Goal: Task Accomplishment & Management: Use online tool/utility

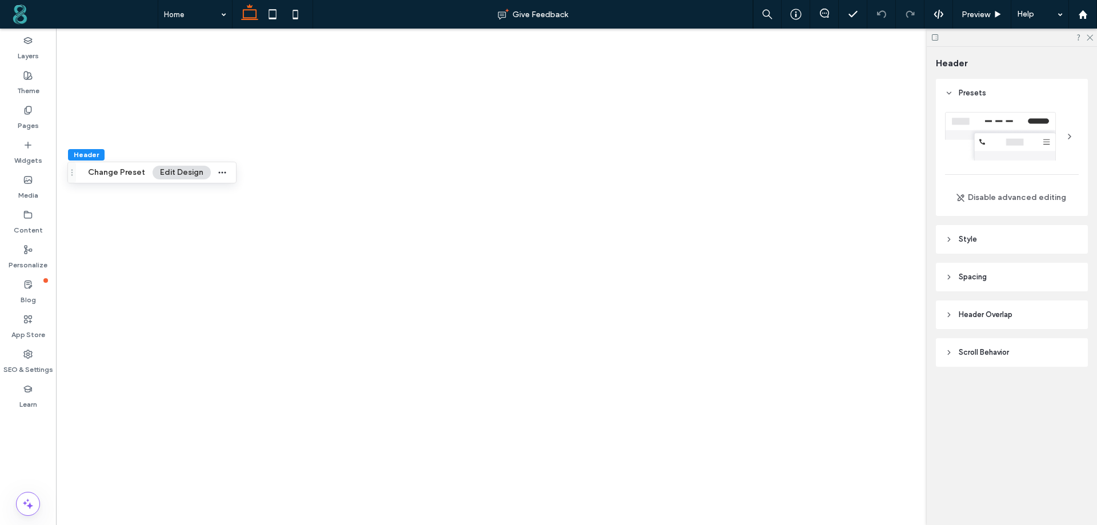
click at [968, 235] on span "Style" at bounding box center [968, 239] width 18 height 11
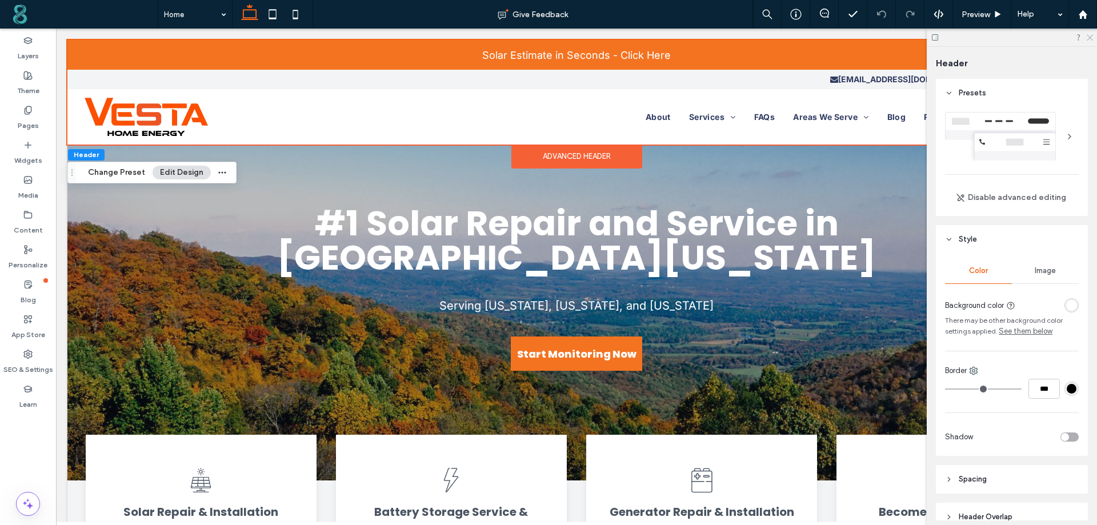
click at [1091, 35] on icon at bounding box center [1089, 36] width 7 height 7
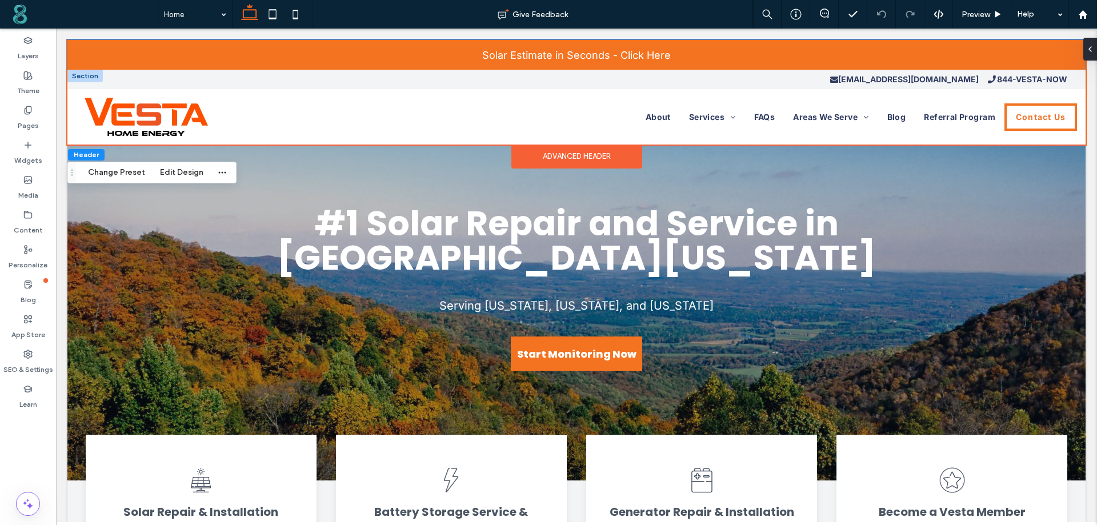
click at [1007, 74] on p "844-VESTA-NOW" at bounding box center [1027, 79] width 79 height 16
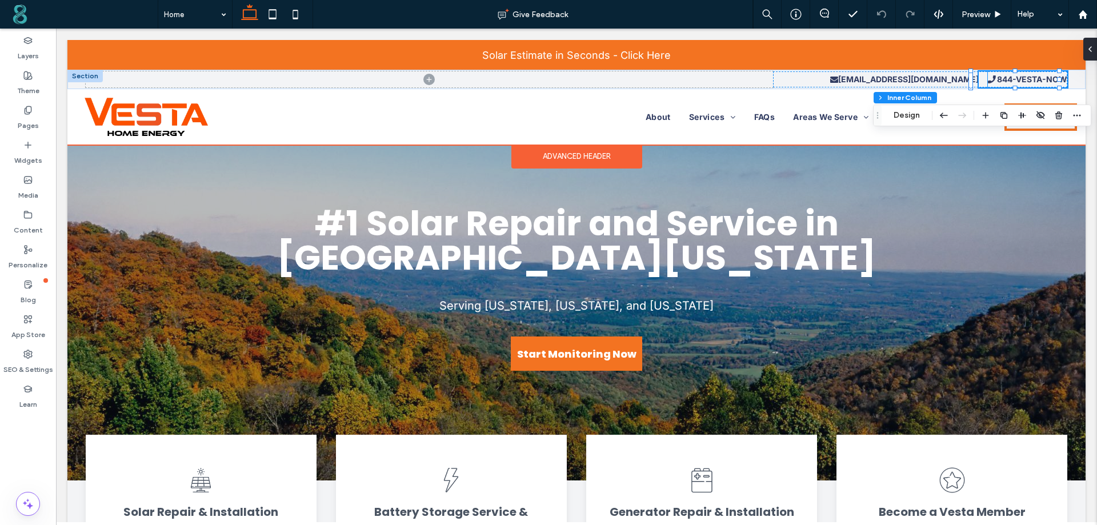
click at [1007, 79] on strong "844-VESTA-NOW" at bounding box center [1032, 79] width 70 height 10
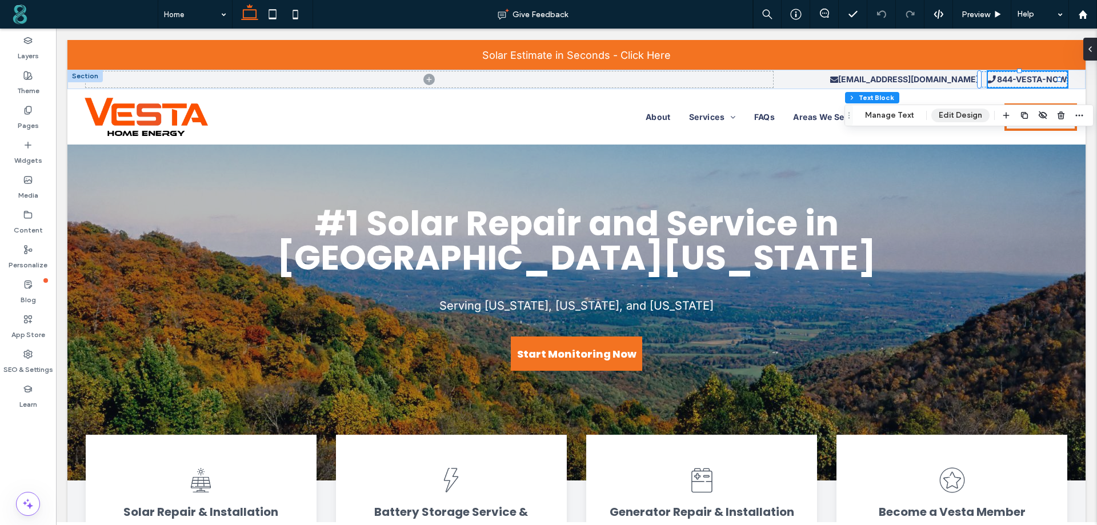
click at [955, 113] on button "Edit Design" at bounding box center [960, 116] width 58 height 14
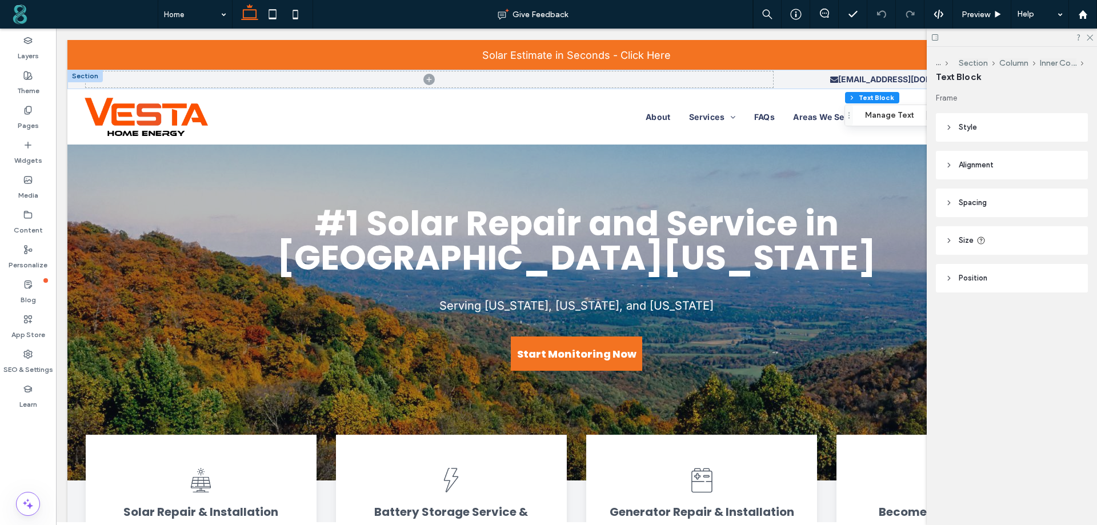
click at [967, 237] on span "Size" at bounding box center [966, 240] width 15 height 11
click at [1073, 267] on span "%" at bounding box center [1070, 269] width 7 height 11
click at [1075, 290] on div "px" at bounding box center [1070, 289] width 16 height 20
type input "***"
type input "*****"
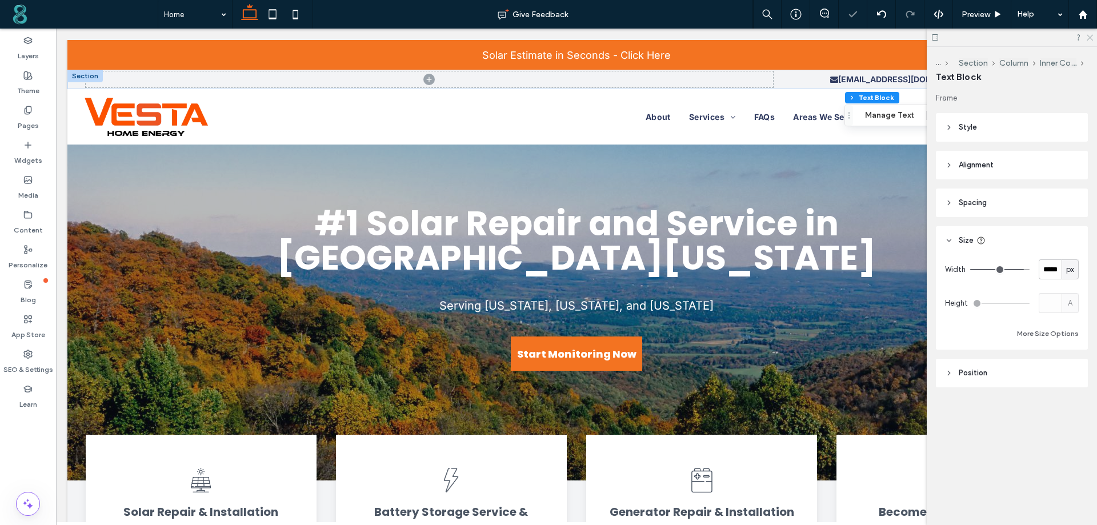
click at [1090, 38] on icon at bounding box center [1089, 36] width 7 height 7
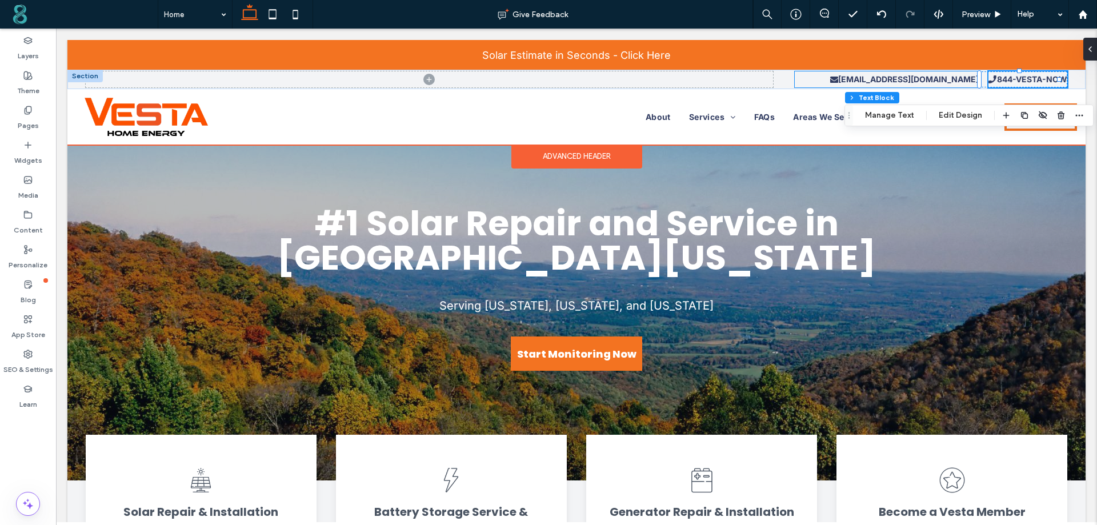
click at [796, 79] on p "admin@vesta-now.com" at bounding box center [887, 79] width 184 height 16
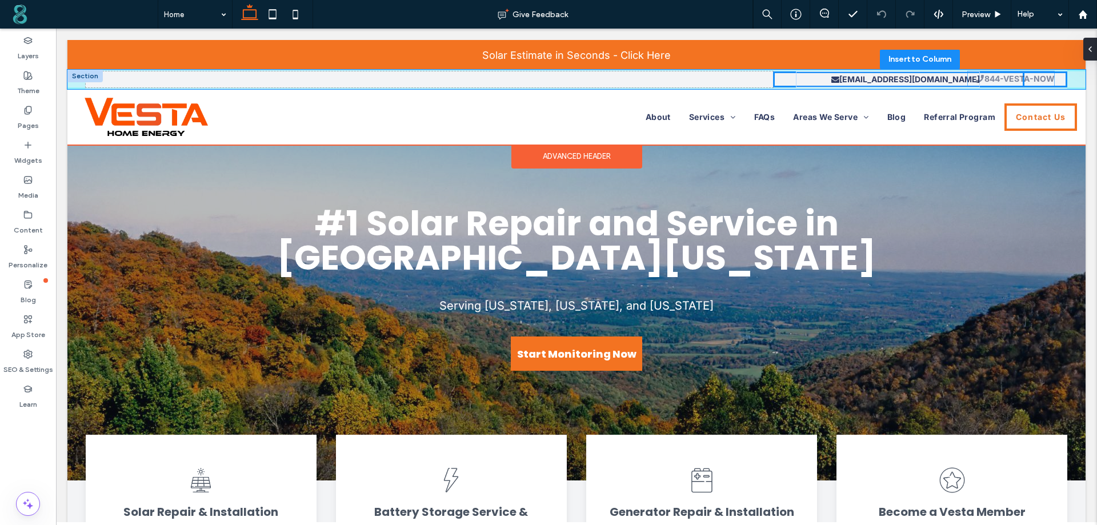
scroll to position [35, 0]
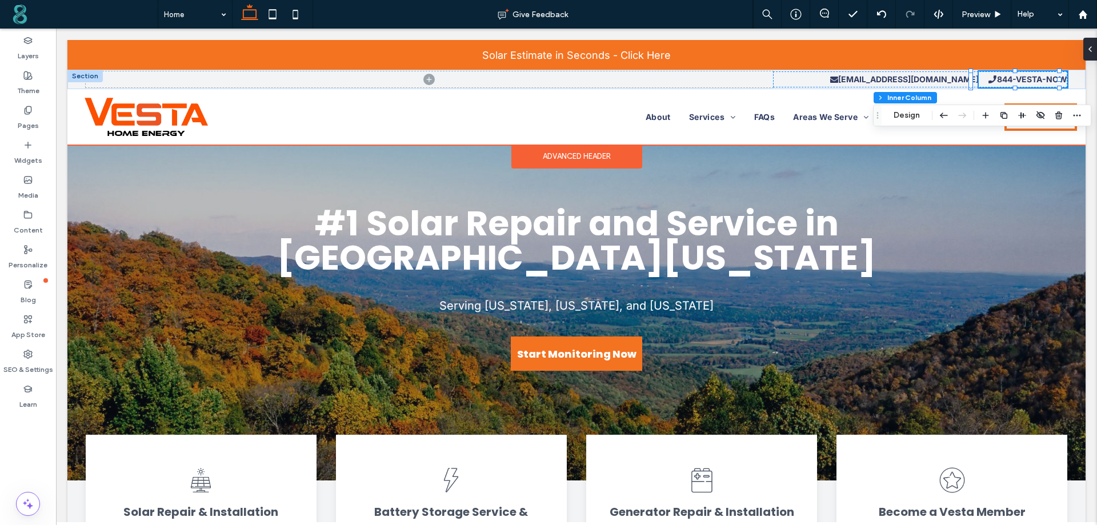
click at [77, 78] on div at bounding box center [84, 76] width 35 height 13
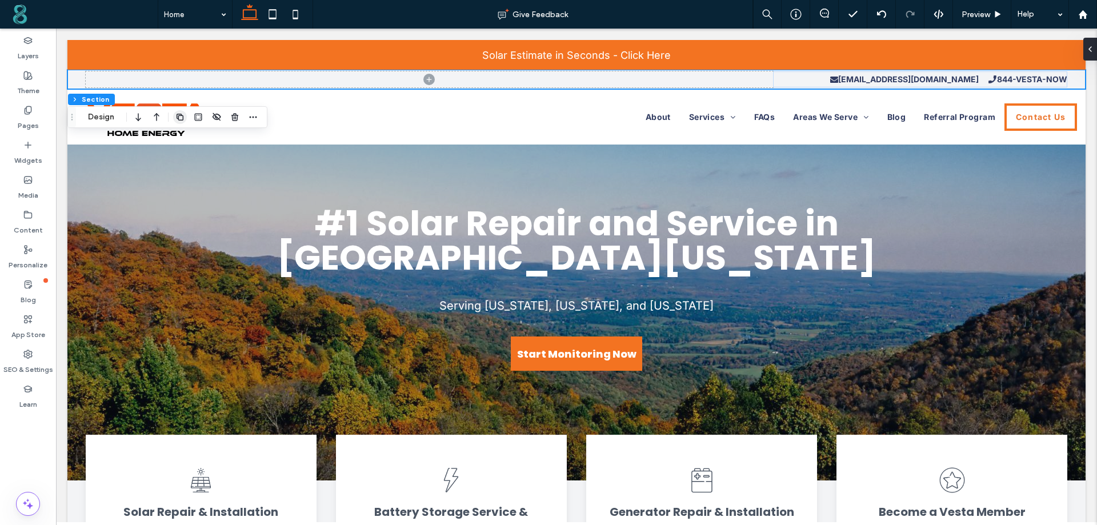
click at [179, 118] on use "button" at bounding box center [180, 117] width 7 height 7
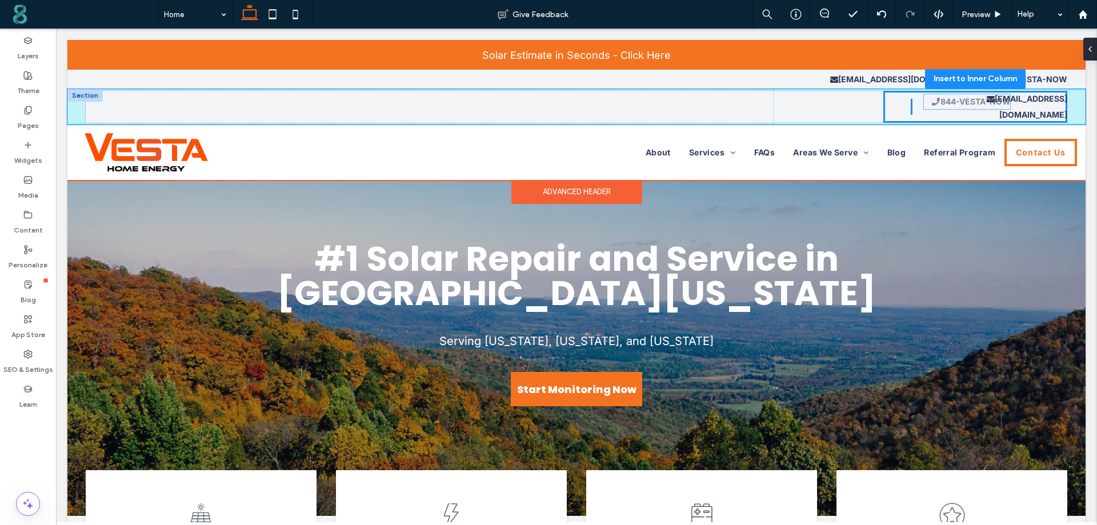
drag, startPoint x: 1002, startPoint y: 99, endPoint x: 954, endPoint y: 102, distance: 48.1
type input "**"
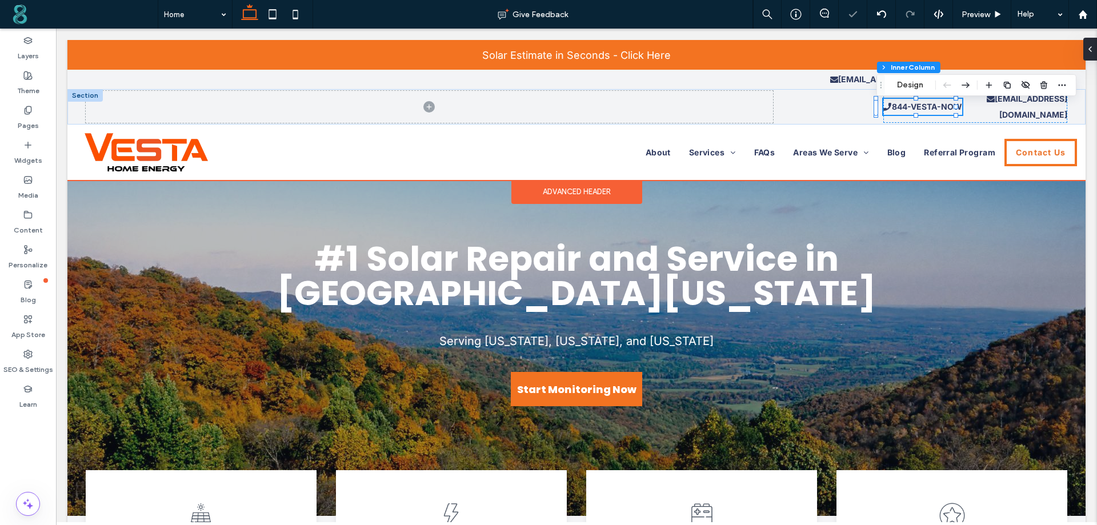
scroll to position [37, 0]
click at [849, 105] on div "844-VESTA-NOW admin@vesta-now.com" at bounding box center [920, 107] width 294 height 32
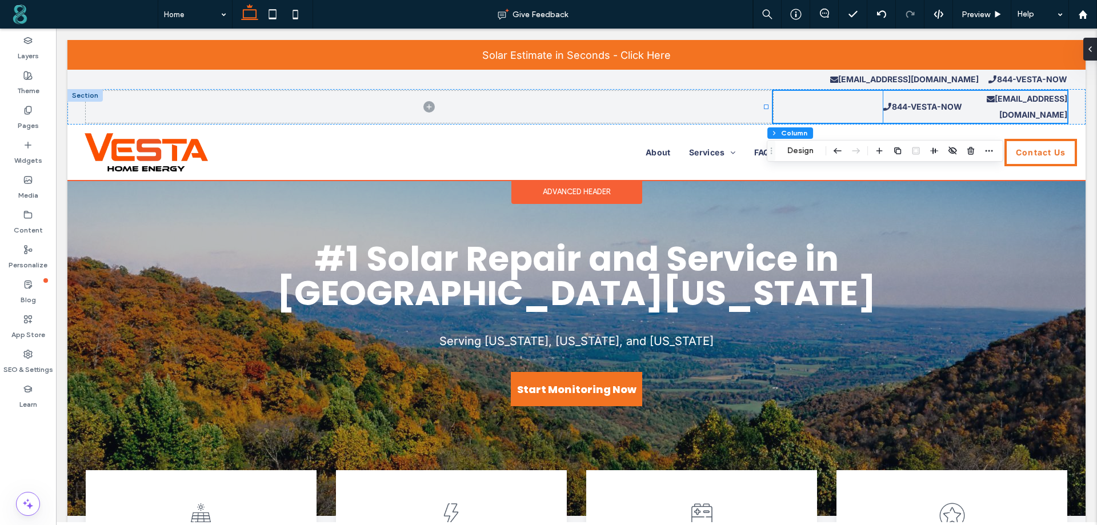
click at [903, 106] on strong "844-VESTA-NOW" at bounding box center [927, 107] width 70 height 10
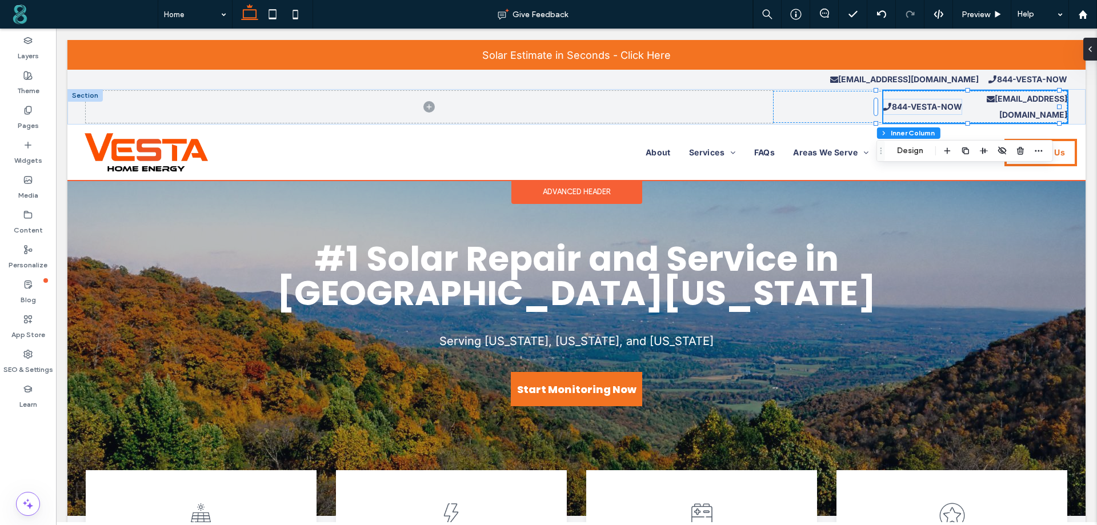
click at [915, 106] on strong "844-VESTA-NOW" at bounding box center [927, 107] width 70 height 10
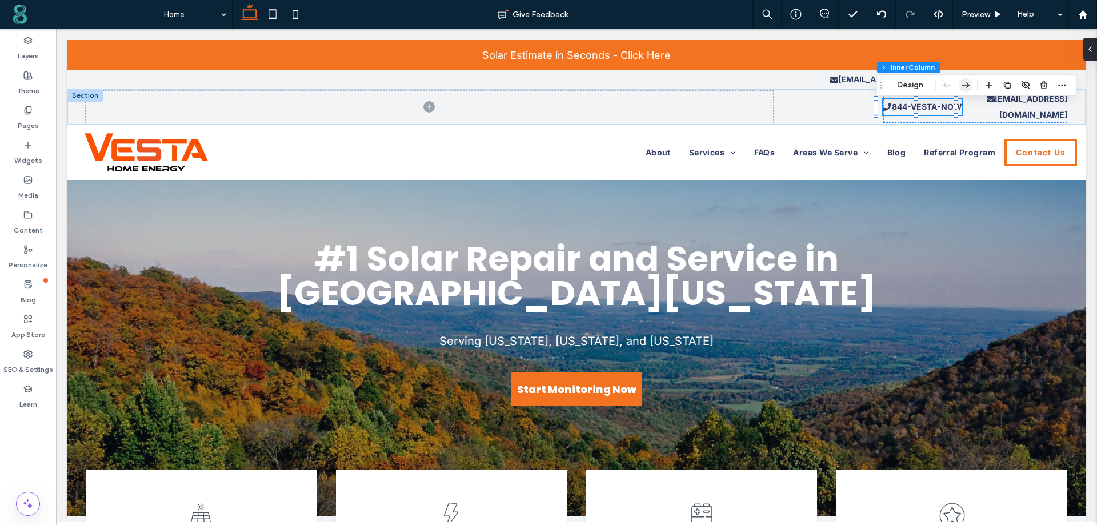
click at [967, 86] on use "button" at bounding box center [966, 85] width 8 height 6
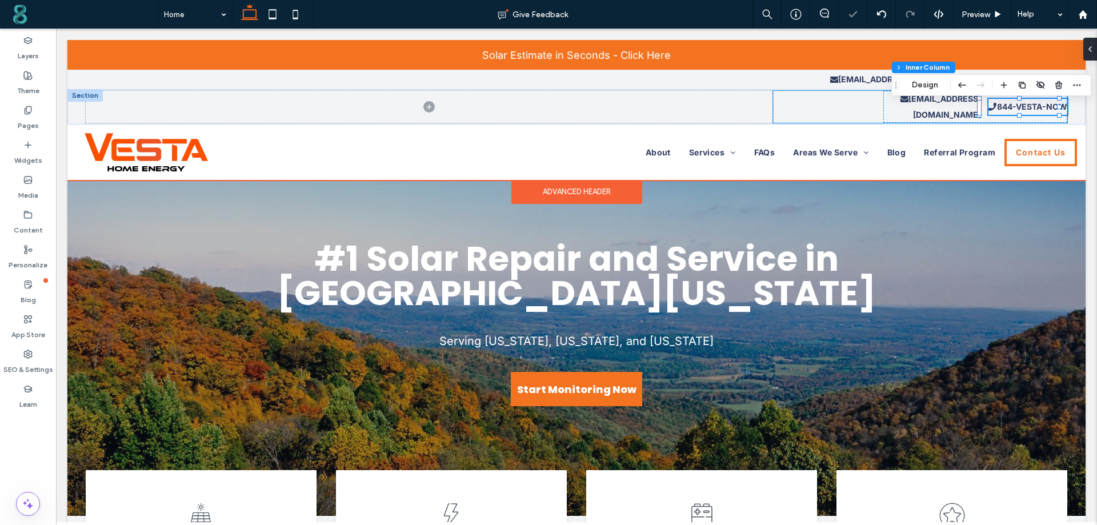
click at [842, 95] on div "admin@vesta-now.com 844-VESTA-NOW" at bounding box center [920, 107] width 294 height 32
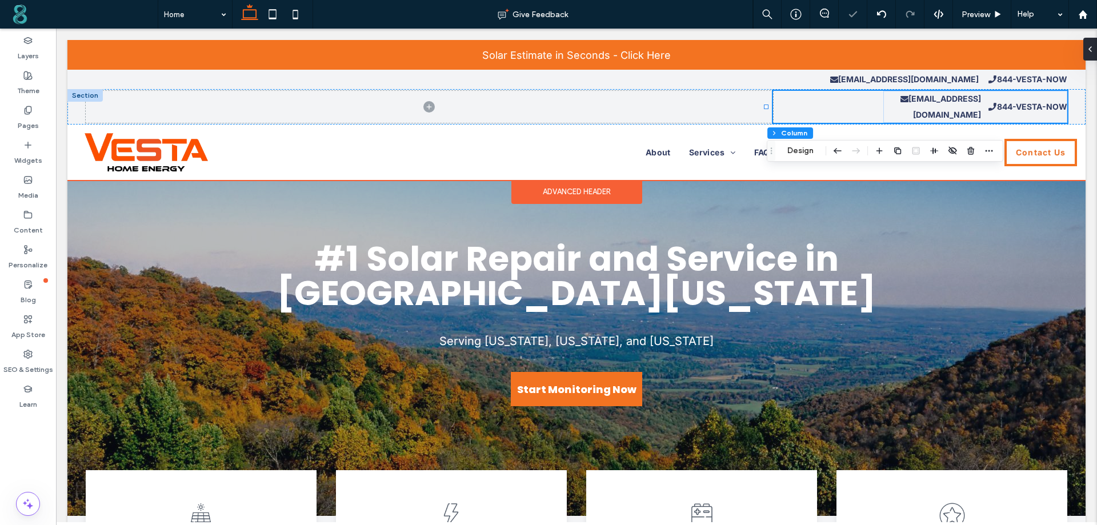
click at [855, 102] on div "admin@vesta-now.com 844-VESTA-NOW" at bounding box center [920, 107] width 294 height 32
click at [883, 103] on p "admin@vesta-now.com" at bounding box center [932, 107] width 98 height 32
drag, startPoint x: 877, startPoint y: 107, endPoint x: 861, endPoint y: 105, distance: 16.2
click at [861, 105] on div "admin@vesta-now.com 844-VESTA-NOW -21px" at bounding box center [576, 106] width 1018 height 35
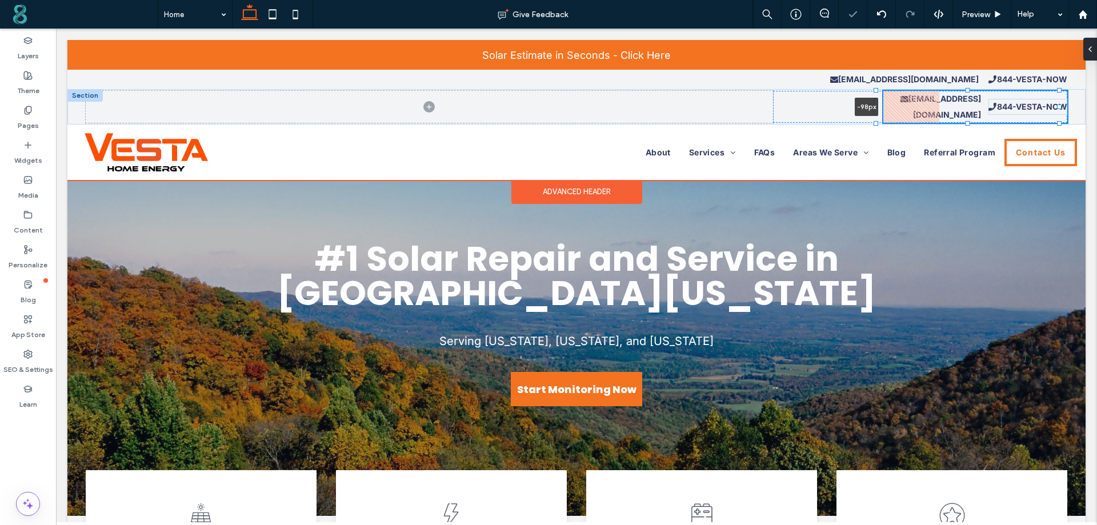
drag, startPoint x: 877, startPoint y: 108, endPoint x: 837, endPoint y: 99, distance: 40.9
click at [837, 99] on div "admin@vesta-now.com 844-VESTA-NOW -98px" at bounding box center [576, 106] width 1018 height 35
click at [811, 99] on div "admin@vesta-now.com 844-VESTA-NOW -98px" at bounding box center [920, 107] width 294 height 32
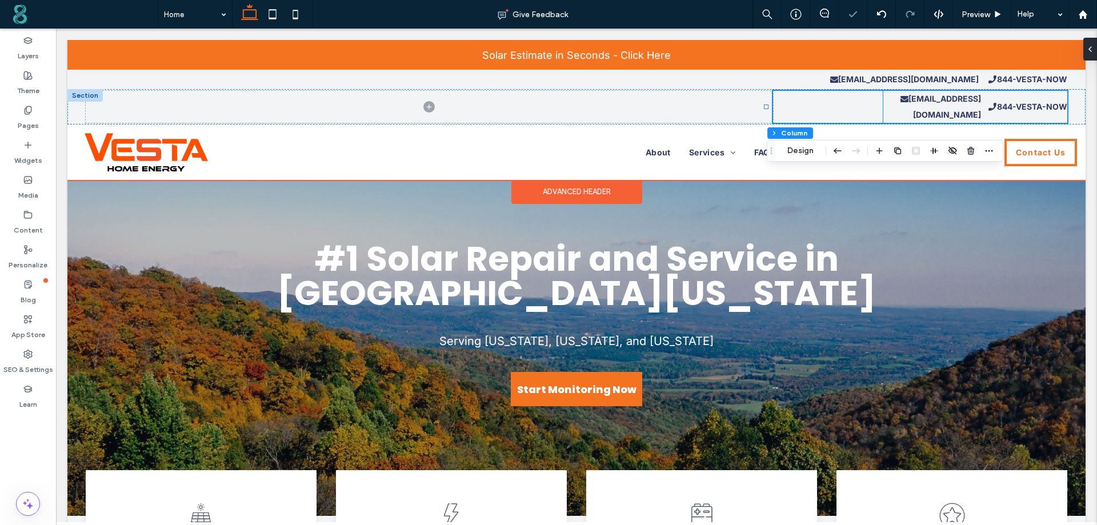
click at [811, 99] on div "admin@vesta-now.com 844-VESTA-NOW" at bounding box center [920, 107] width 294 height 32
click at [803, 148] on button "Design" at bounding box center [800, 151] width 41 height 14
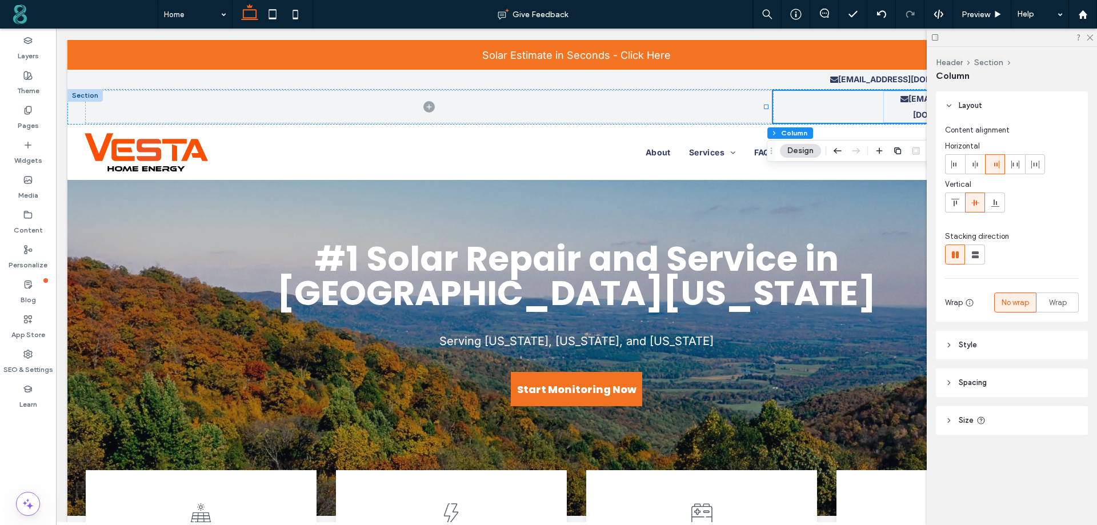
click at [957, 347] on header "Style" at bounding box center [1012, 345] width 152 height 29
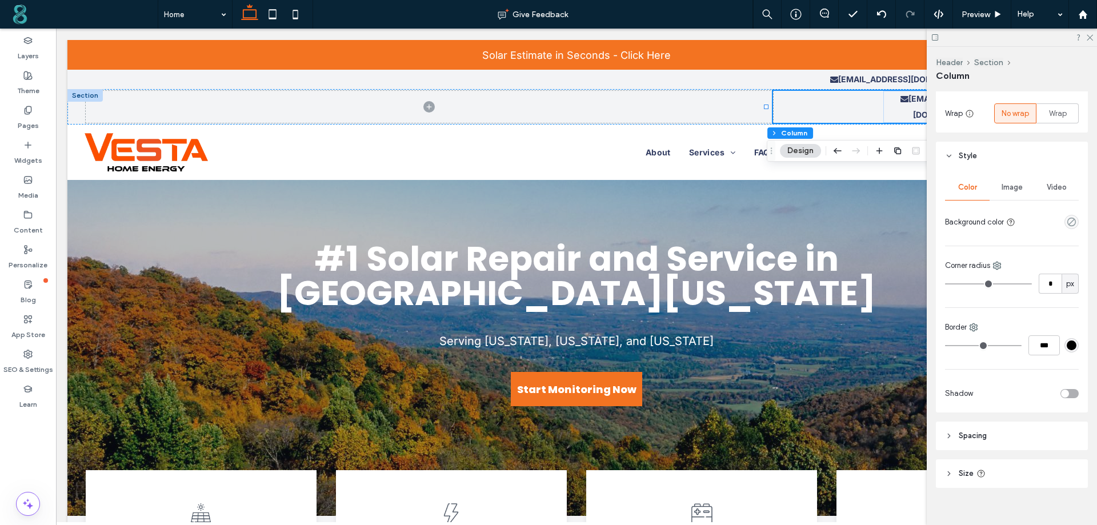
scroll to position [202, 0]
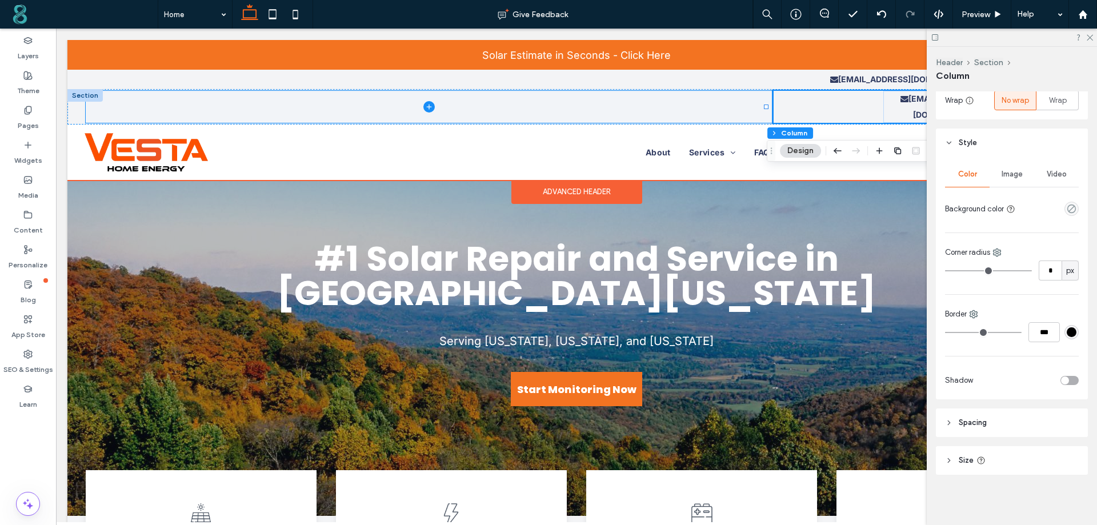
click at [656, 103] on span at bounding box center [429, 107] width 687 height 32
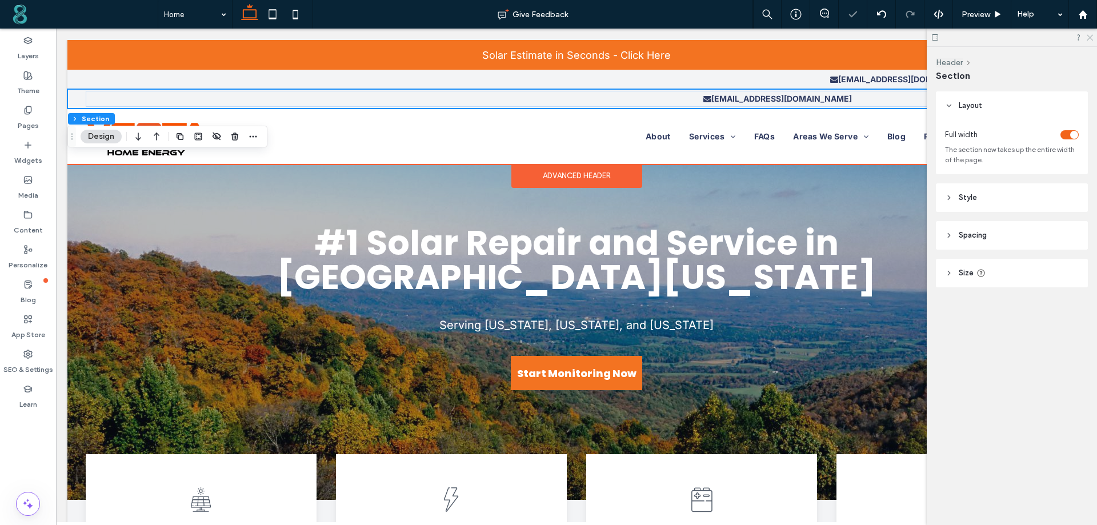
click at [1092, 37] on icon at bounding box center [1089, 36] width 7 height 7
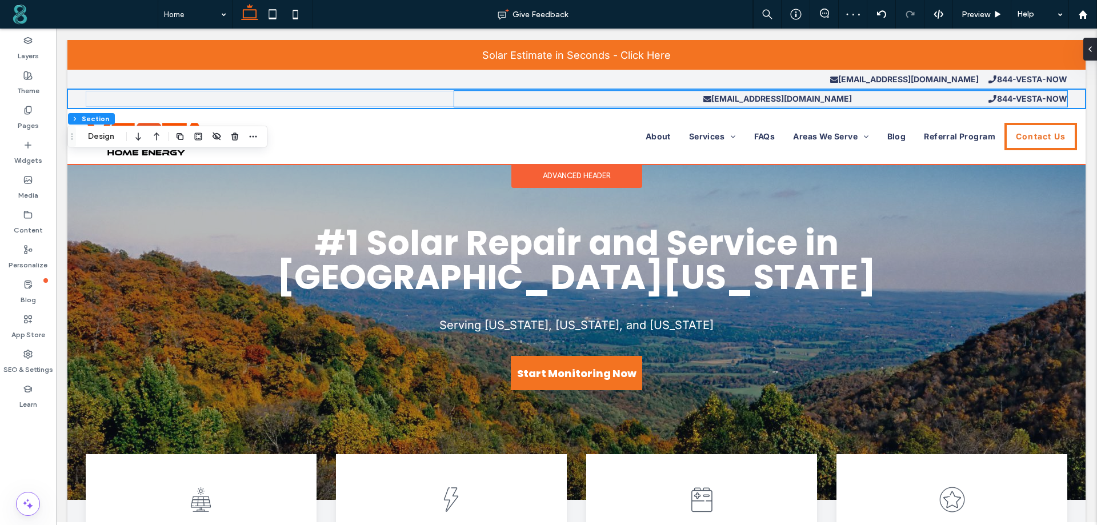
click at [610, 101] on p "admin@vesta-now.com" at bounding box center [653, 99] width 398 height 16
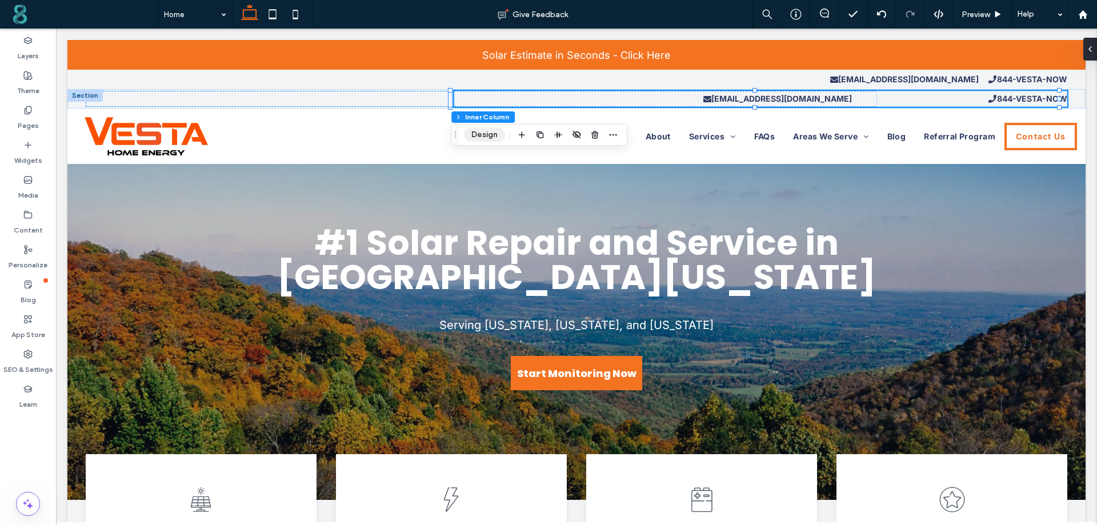
click at [493, 135] on button "Design" at bounding box center [484, 135] width 41 height 14
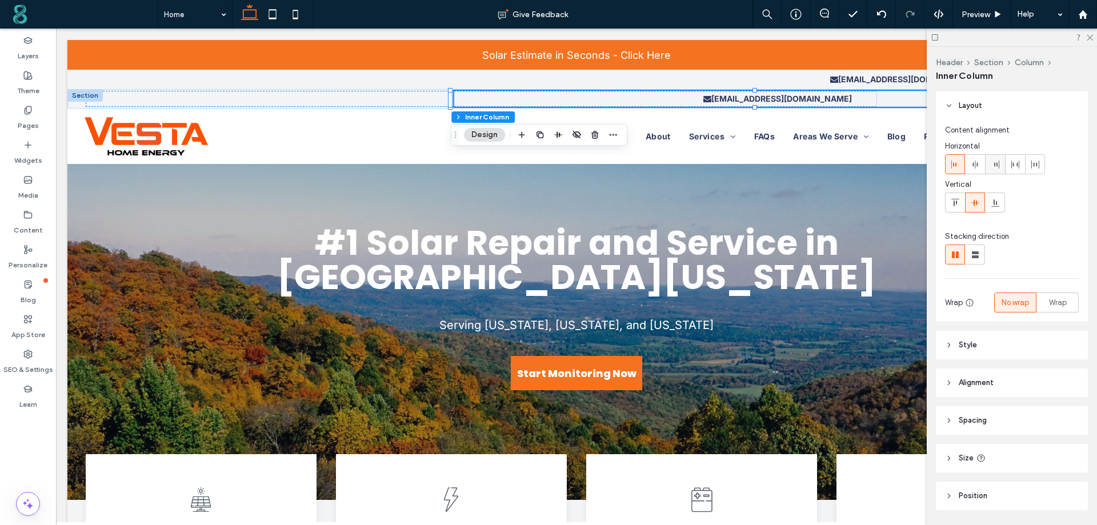
click at [1001, 166] on div at bounding box center [995, 164] width 19 height 19
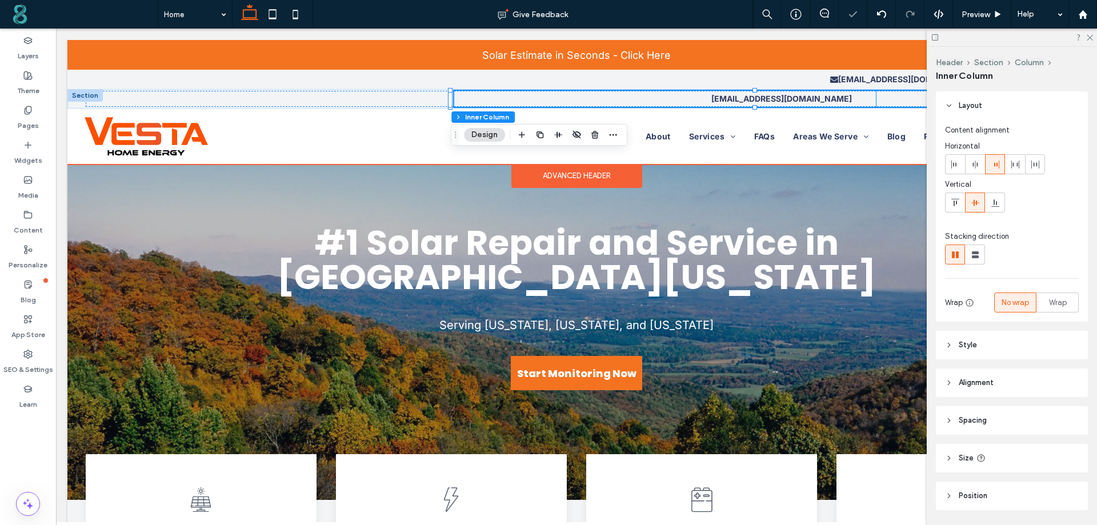
click at [887, 98] on div "844-VESTA-NOW" at bounding box center [972, 99] width 191 height 16
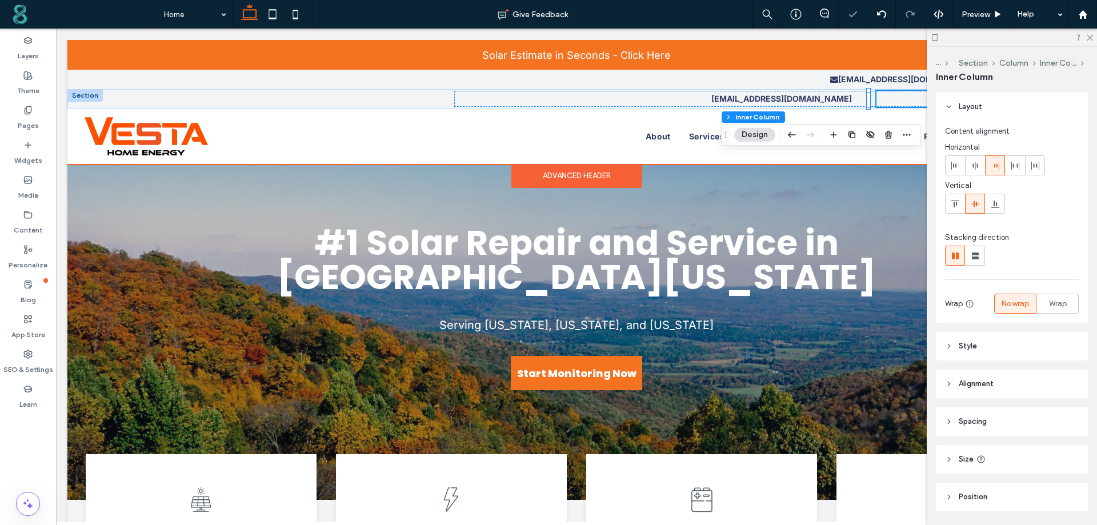
click at [887, 98] on div "844-VESTA-NOW" at bounding box center [972, 99] width 191 height 16
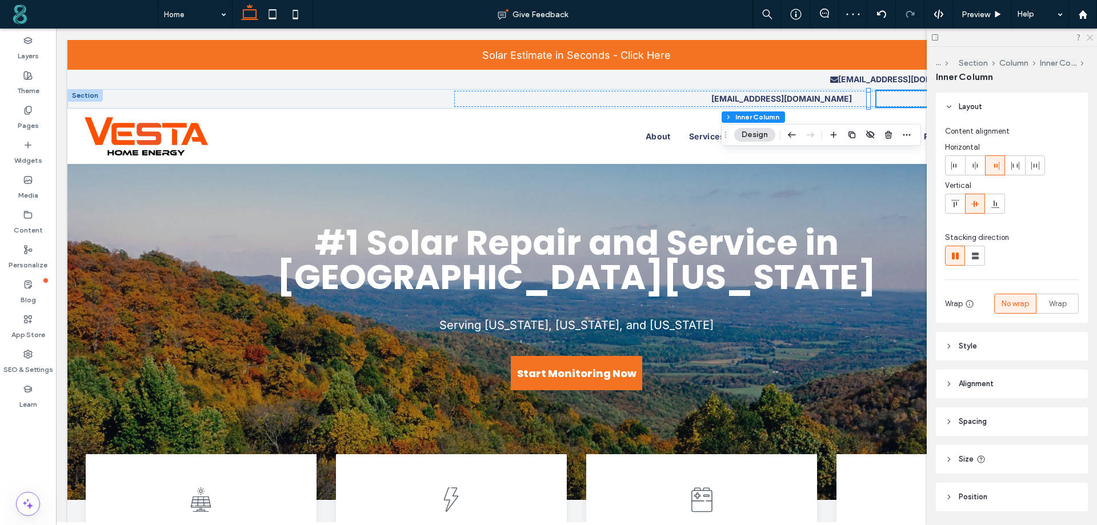
click at [1091, 39] on icon at bounding box center [1089, 36] width 7 height 7
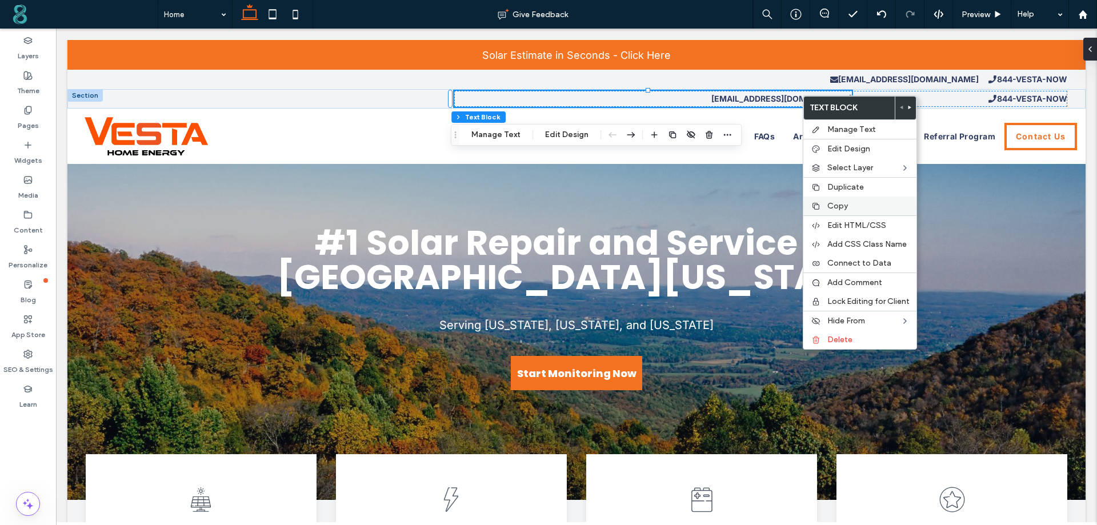
click at [831, 205] on span "Copy" at bounding box center [837, 206] width 21 height 10
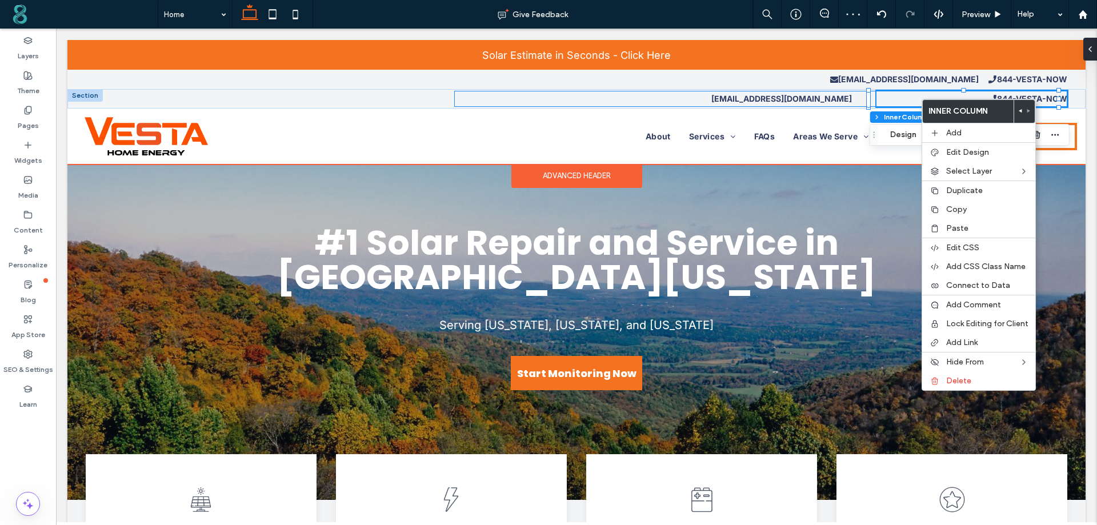
click at [854, 99] on div "admin@vesta-now.com 844-VESTA-NOW" at bounding box center [760, 99] width 613 height 16
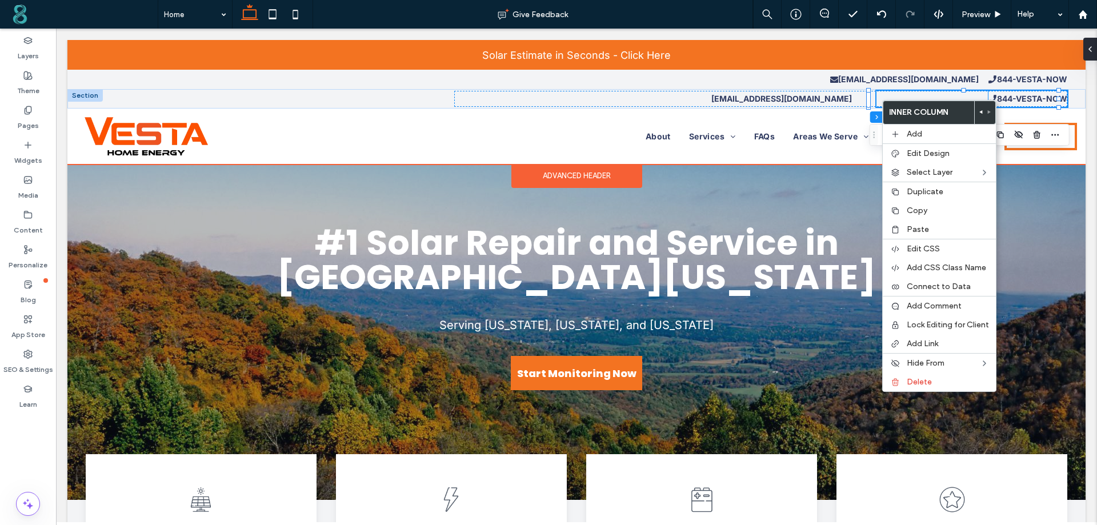
click at [1007, 100] on strong "844-VESTA-NOW" at bounding box center [1032, 99] width 70 height 10
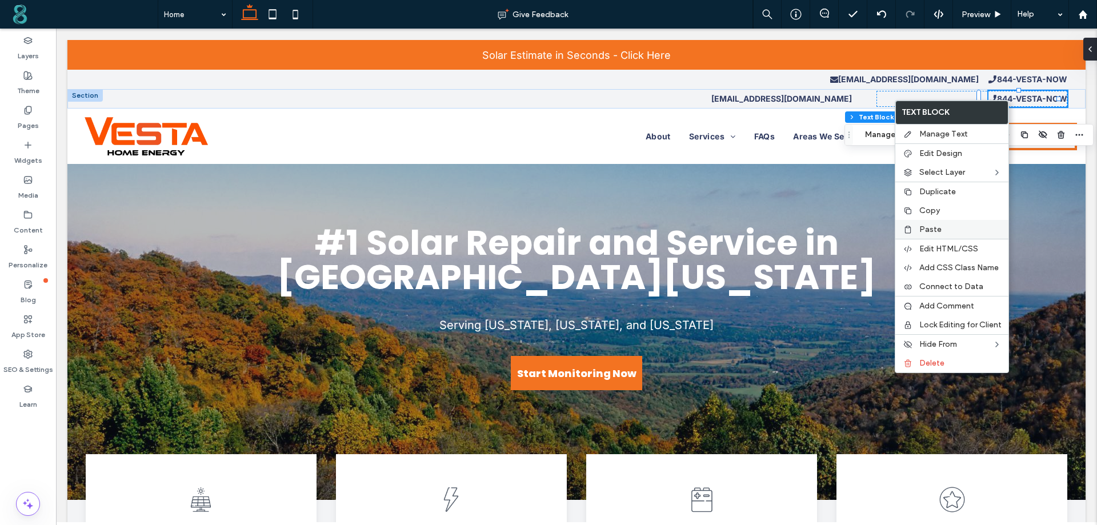
click at [946, 227] on label "Paste" at bounding box center [960, 230] width 82 height 10
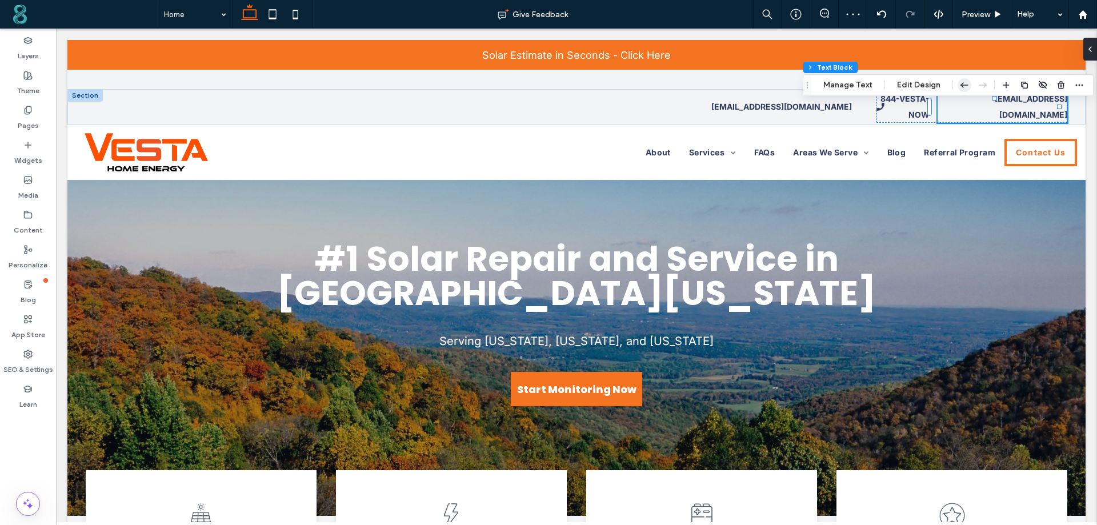
click at [959, 81] on icon "button" at bounding box center [965, 85] width 14 height 21
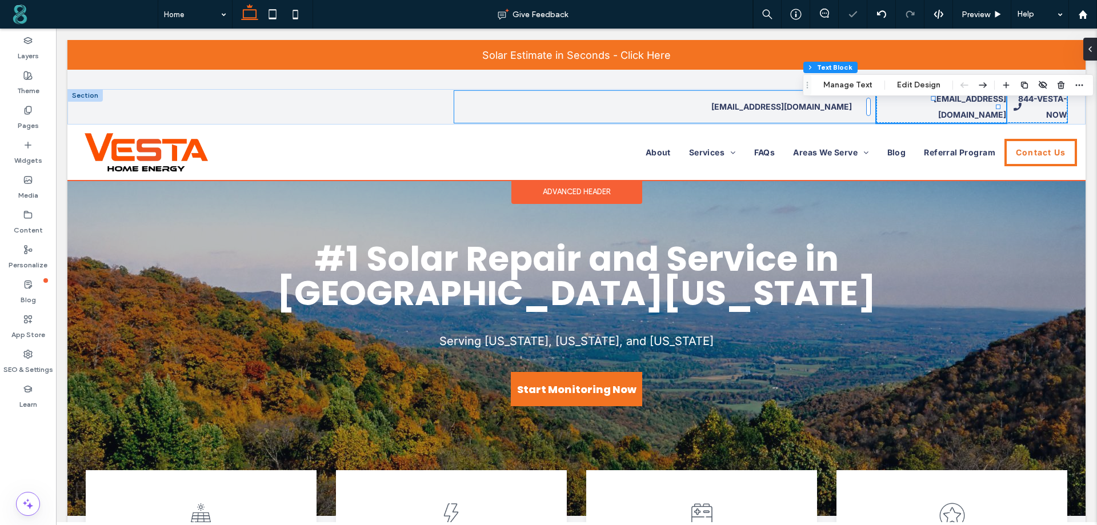
click at [741, 97] on div "admin@vesta-now.com admin@vesta-now.com 844-VESTA-NOW" at bounding box center [760, 107] width 613 height 32
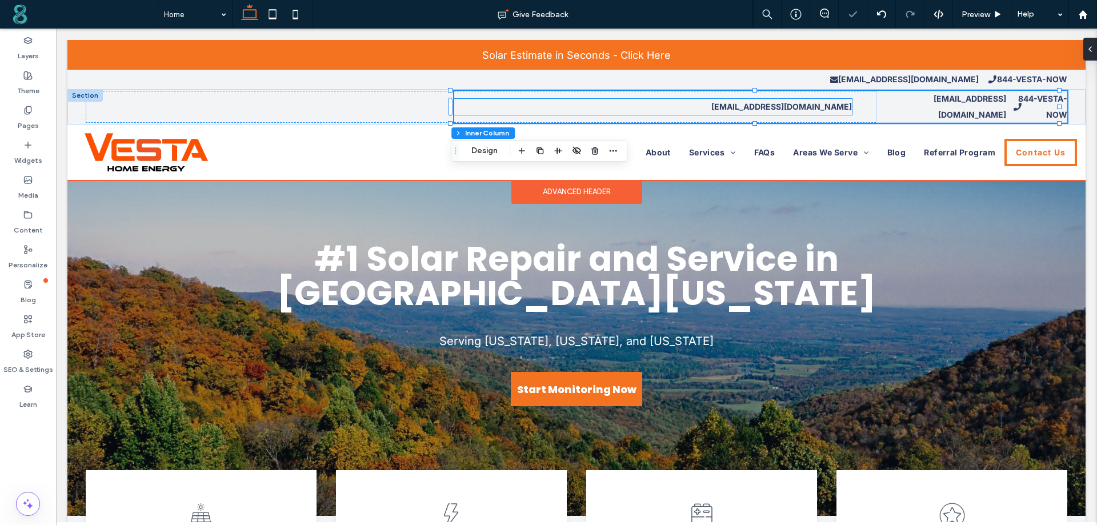
click at [815, 113] on p "admin@vesta-now.com" at bounding box center [653, 107] width 398 height 16
click at [740, 105] on div "admin@vesta-now.com 844-VESTA-NOW" at bounding box center [760, 107] width 613 height 32
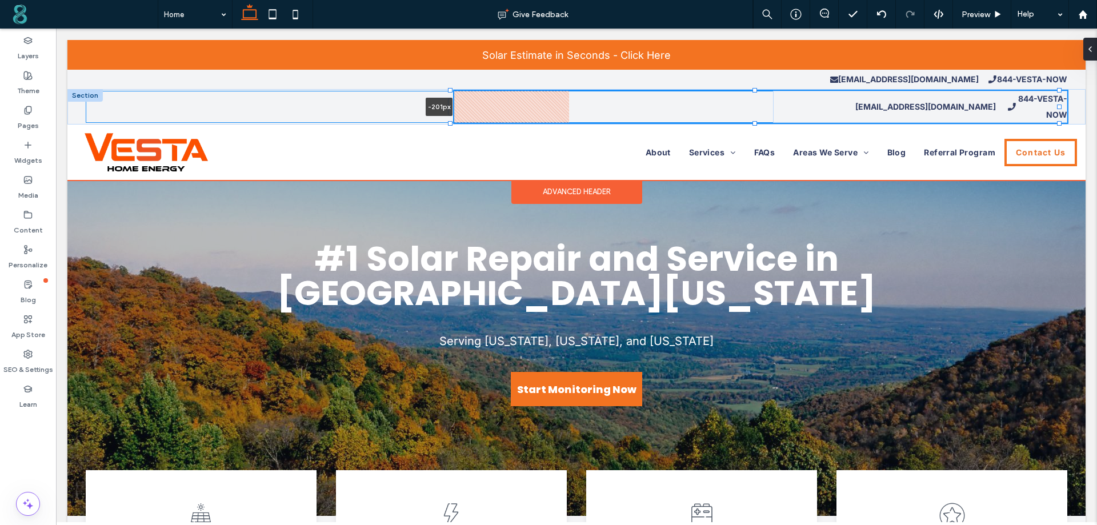
scroll to position [35, 0]
drag, startPoint x: 451, startPoint y: 105, endPoint x: 345, endPoint y: 95, distance: 106.2
click at [345, 95] on div "admin@vesta-now.com 844-VESTA-NOW -282px" at bounding box center [576, 106] width 1018 height 35
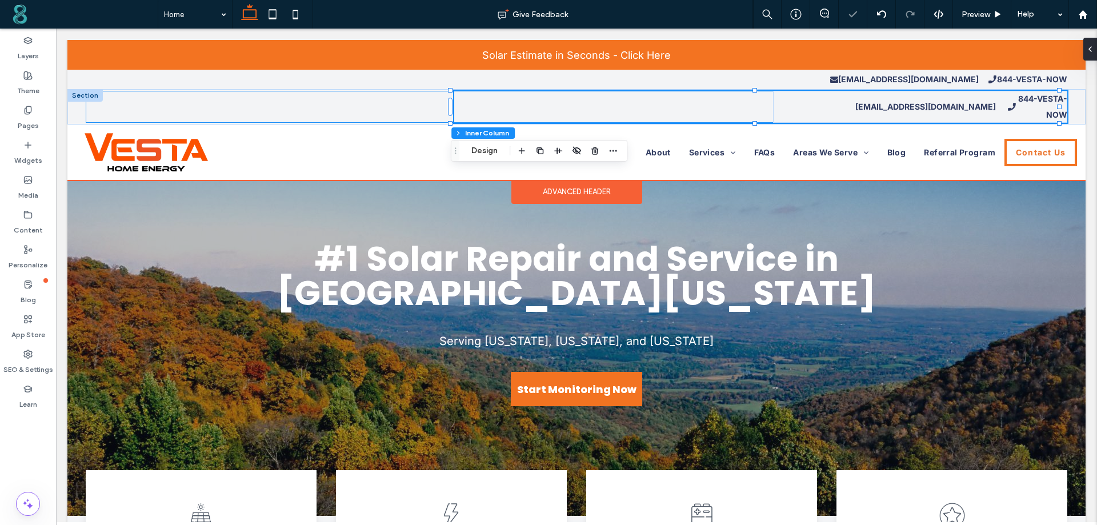
click at [398, 100] on div "admin@vesta-now.com 844-VESTA-NOW -283px" at bounding box center [577, 107] width 982 height 32
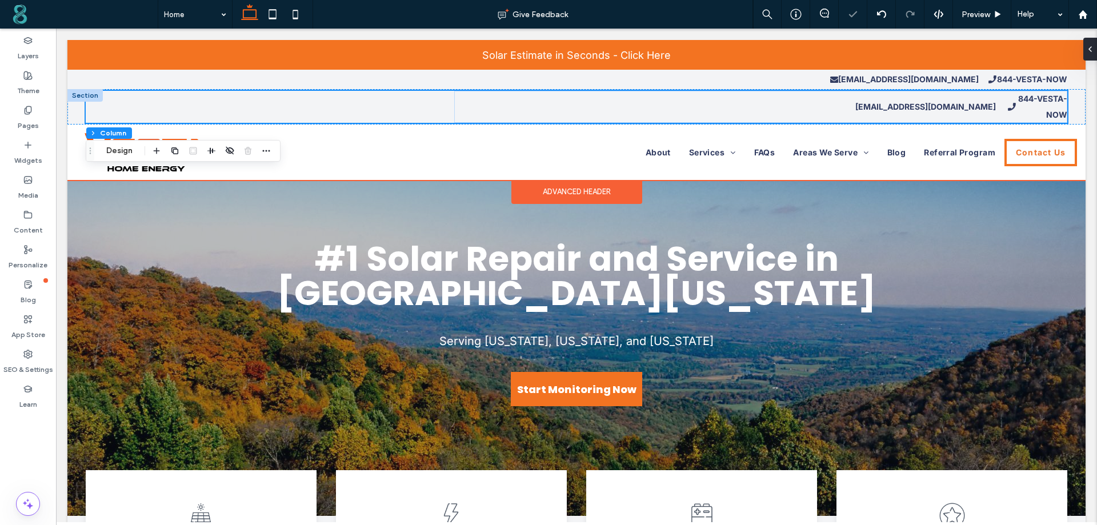
click at [398, 100] on div "admin@vesta-now.com 844-VESTA-NOW" at bounding box center [577, 107] width 982 height 32
click at [579, 102] on div "admin@vesta-now.com 844-VESTA-NOW" at bounding box center [760, 107] width 613 height 32
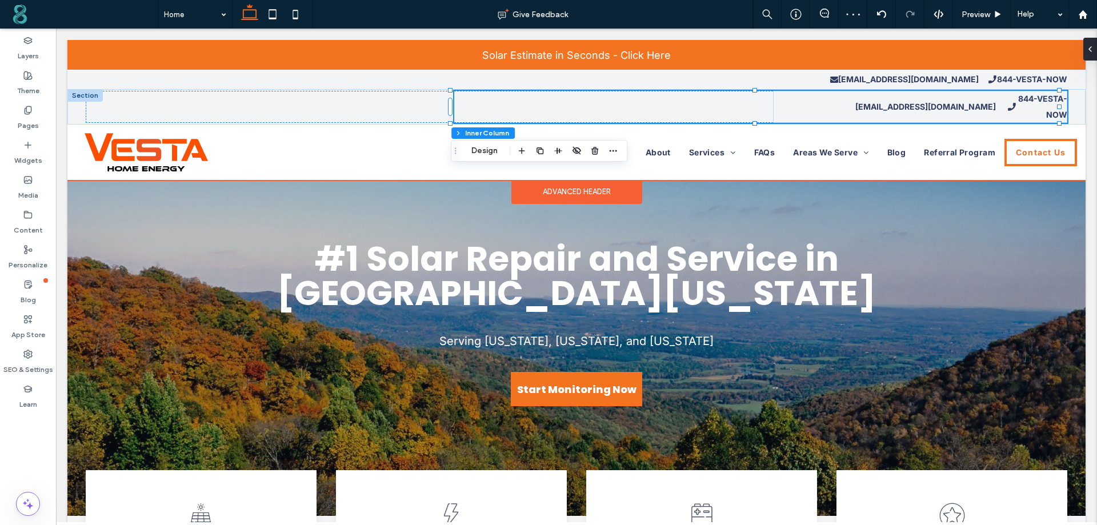
click at [579, 102] on div "admin@vesta-now.com 844-VESTA-NOW" at bounding box center [760, 107] width 613 height 32
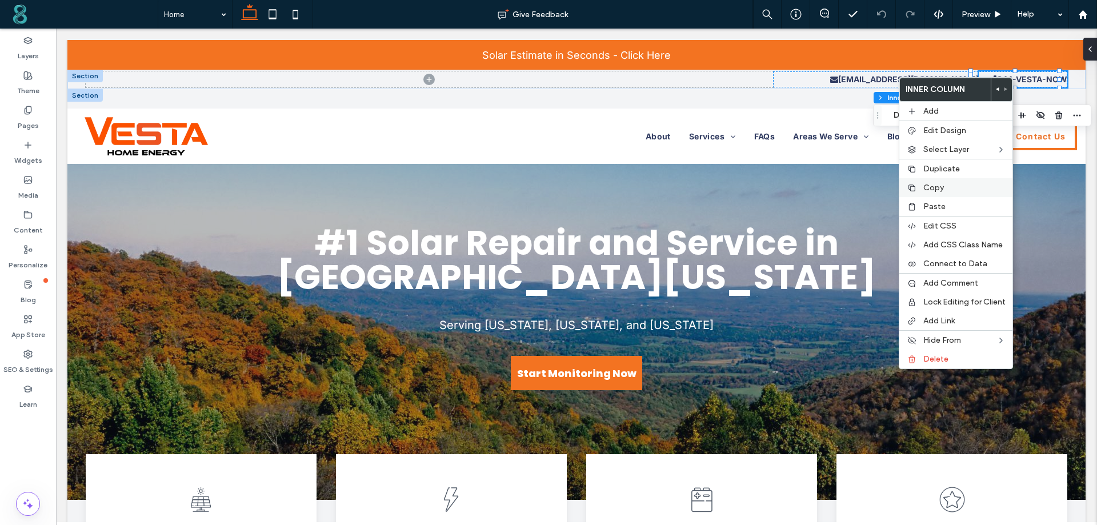
click at [941, 192] on span "Copy" at bounding box center [933, 188] width 21 height 10
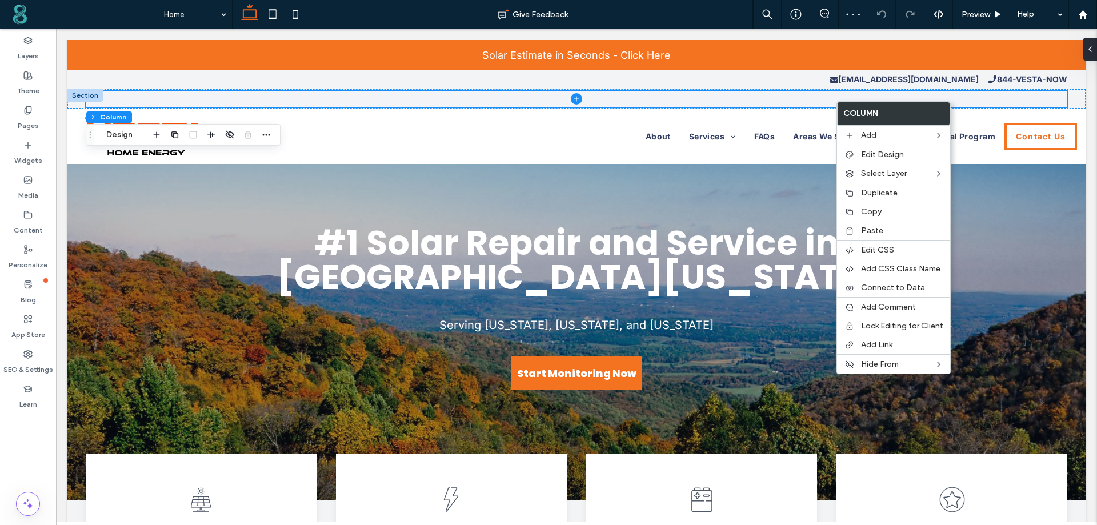
click at [802, 98] on span at bounding box center [577, 99] width 982 height 16
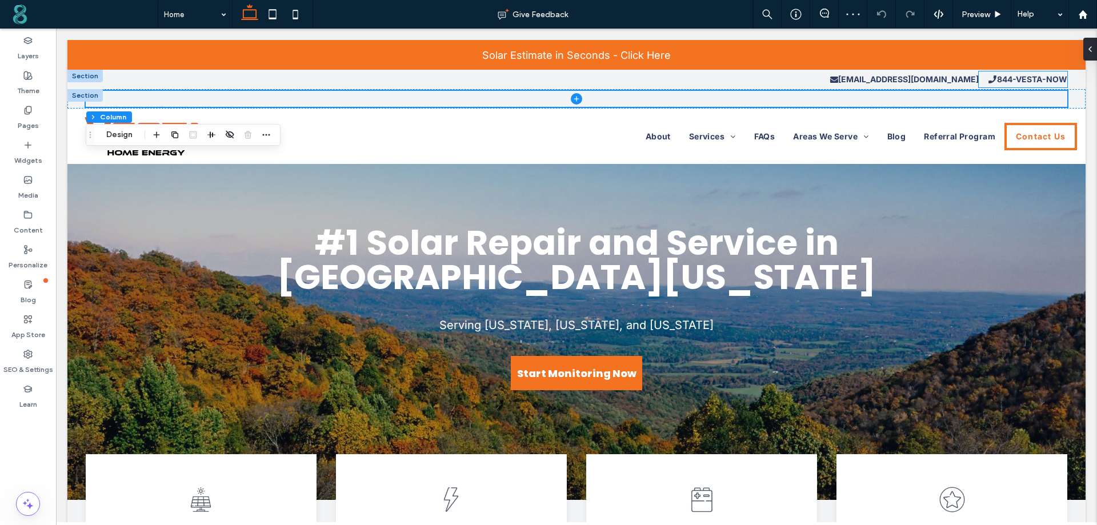
click at [1003, 74] on strong "844-VESTA-NOW" at bounding box center [1032, 79] width 70 height 10
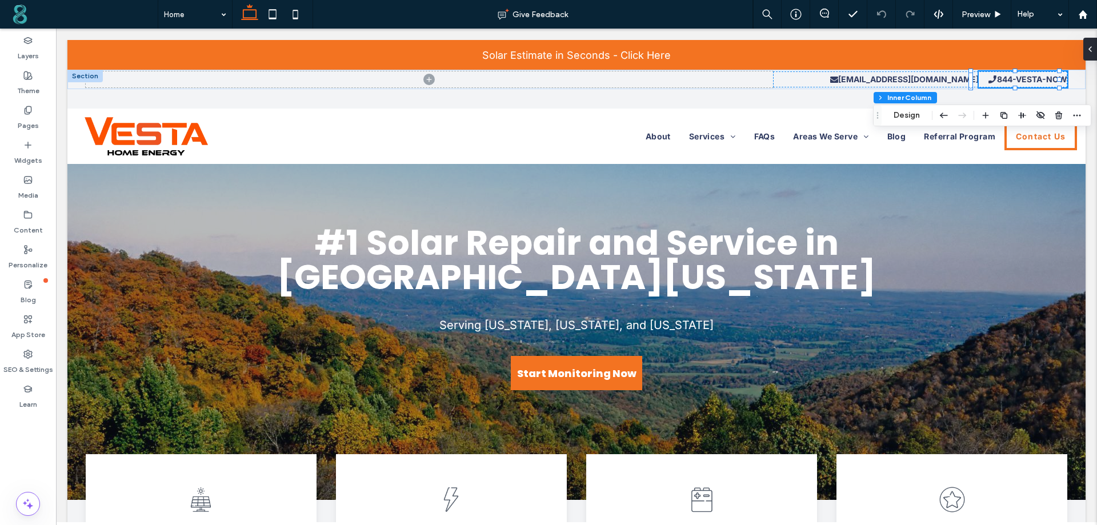
click at [1003, 74] on strong "844-VESTA-NOW" at bounding box center [1032, 79] width 70 height 10
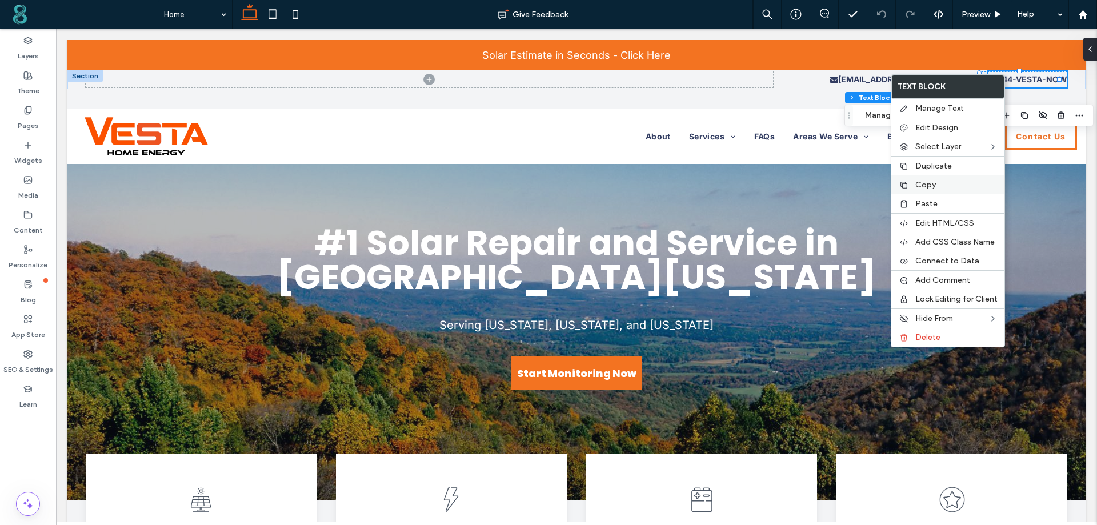
click at [927, 187] on span "Copy" at bounding box center [925, 185] width 21 height 10
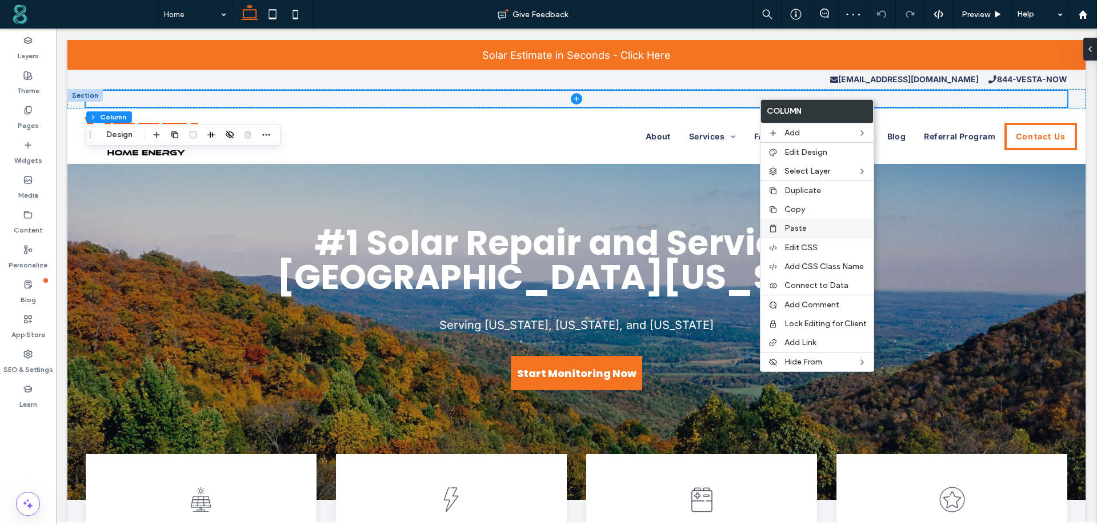
click at [793, 226] on span "Paste" at bounding box center [796, 228] width 22 height 10
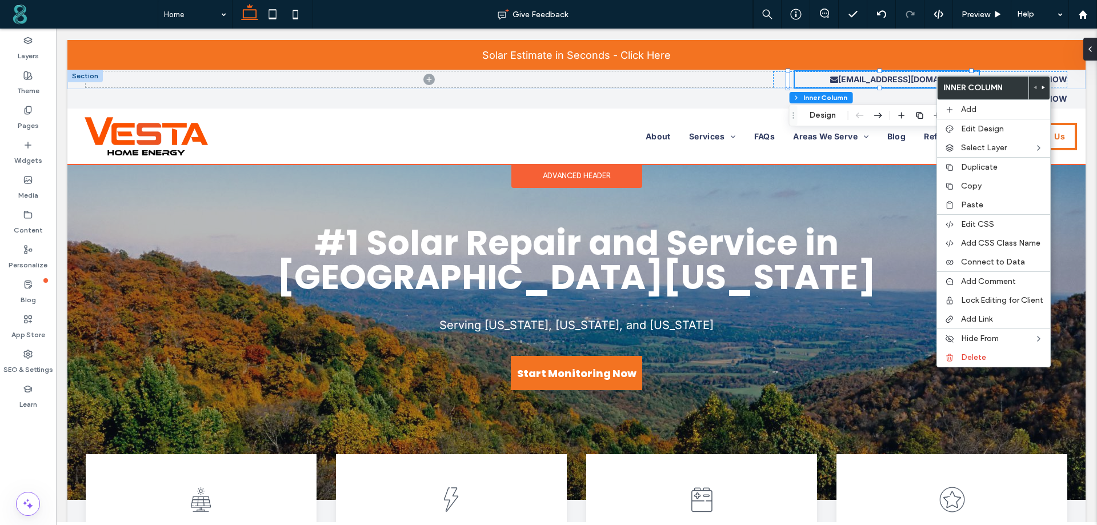
click at [935, 75] on strong "admin@vesta-now.com" at bounding box center [904, 79] width 149 height 10
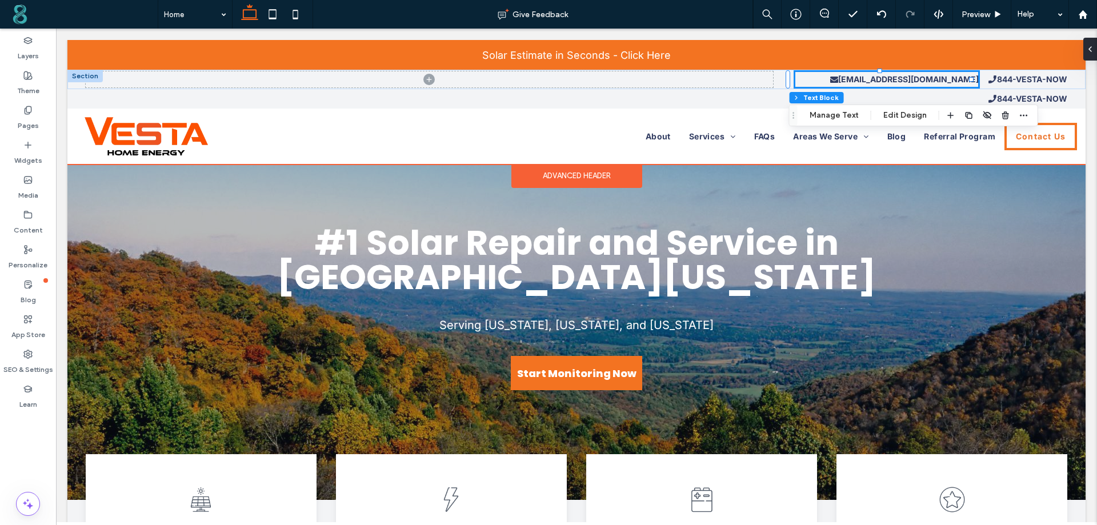
click at [935, 75] on strong "admin@vesta-now.com" at bounding box center [904, 79] width 149 height 10
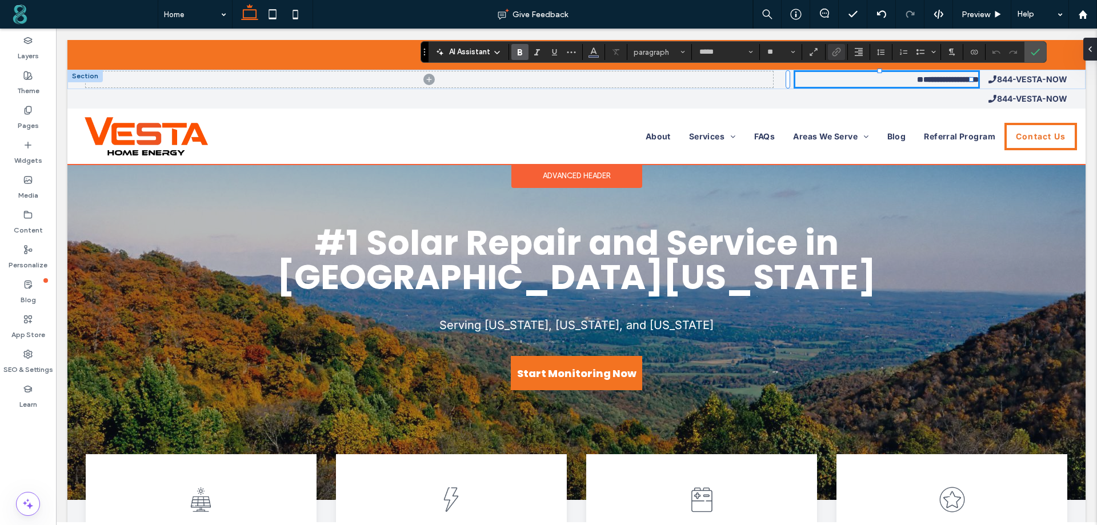
type input "*****"
type input "**"
drag, startPoint x: 974, startPoint y: 23, endPoint x: 1030, endPoint y: 51, distance: 62.9
click at [1031, 51] on icon "Confirm" at bounding box center [1035, 51] width 9 height 9
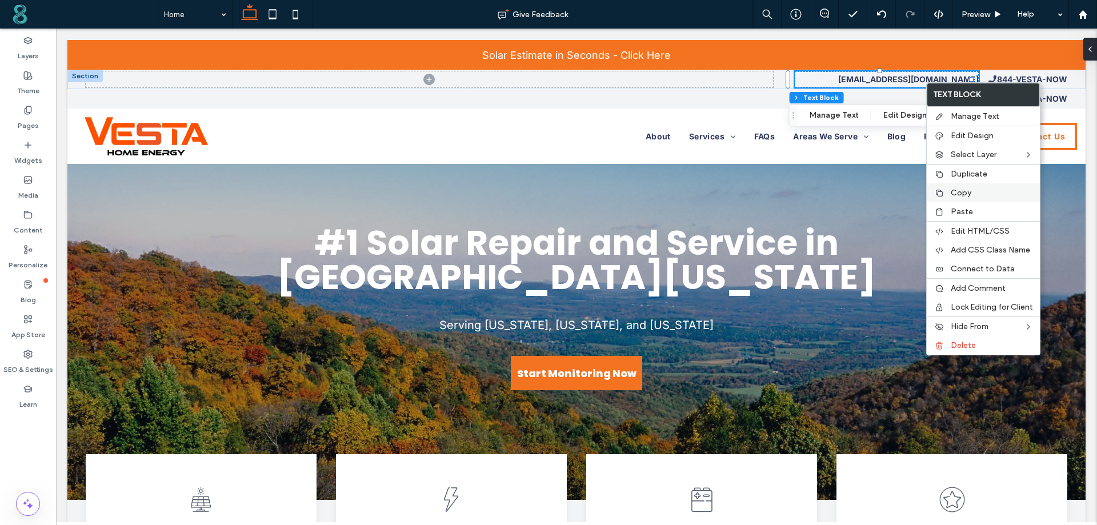
click at [949, 193] on div "Copy" at bounding box center [983, 192] width 113 height 19
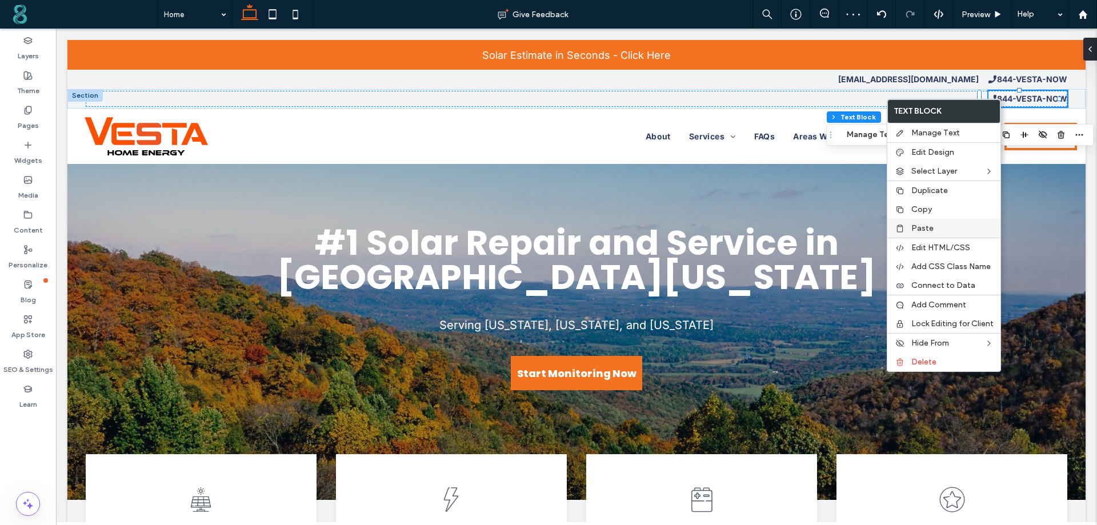
click at [933, 225] on label "Paste" at bounding box center [952, 228] width 82 height 10
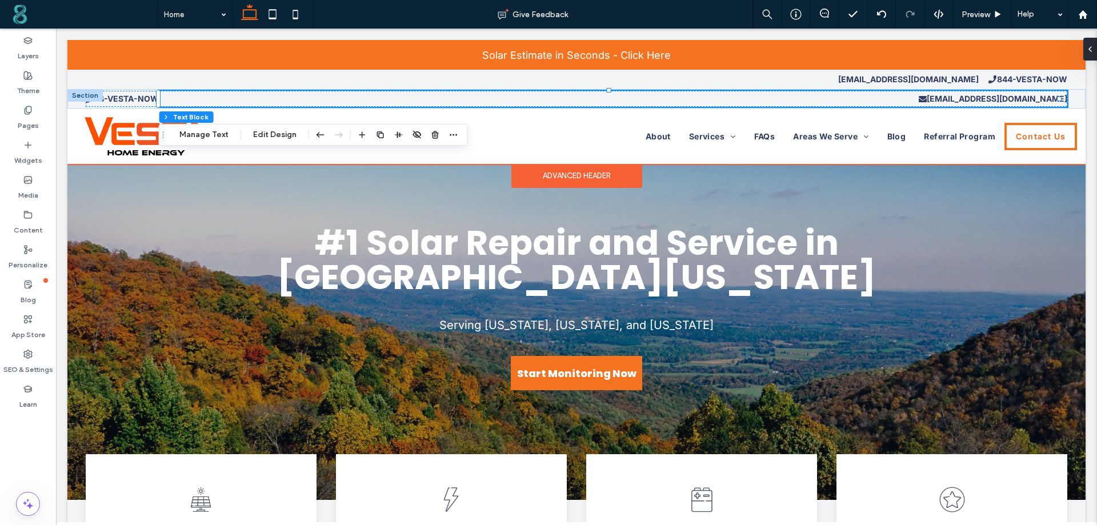
click at [93, 92] on div at bounding box center [84, 95] width 35 height 13
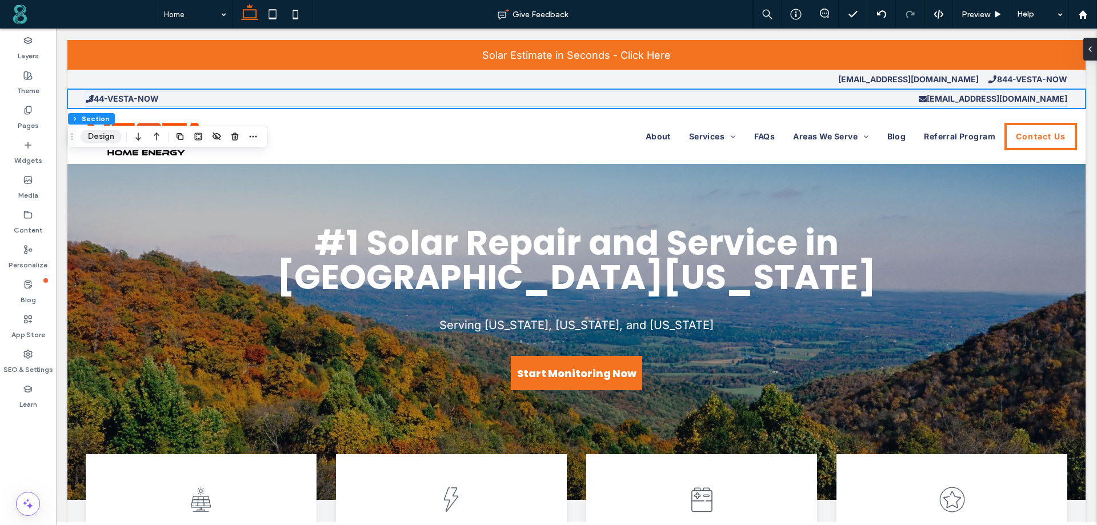
click at [100, 136] on button "Design" at bounding box center [101, 137] width 41 height 14
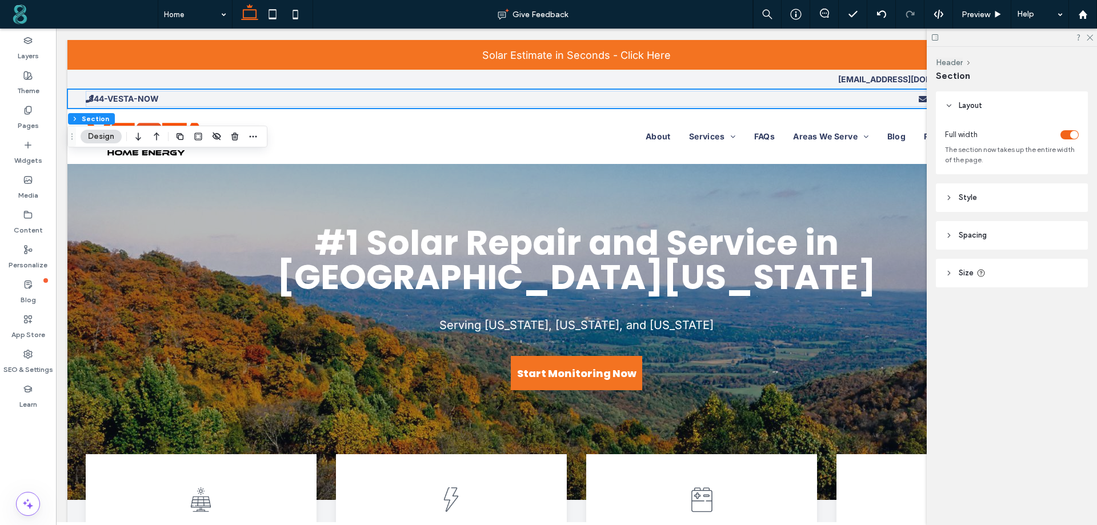
click at [977, 197] on header "Style" at bounding box center [1012, 197] width 152 height 29
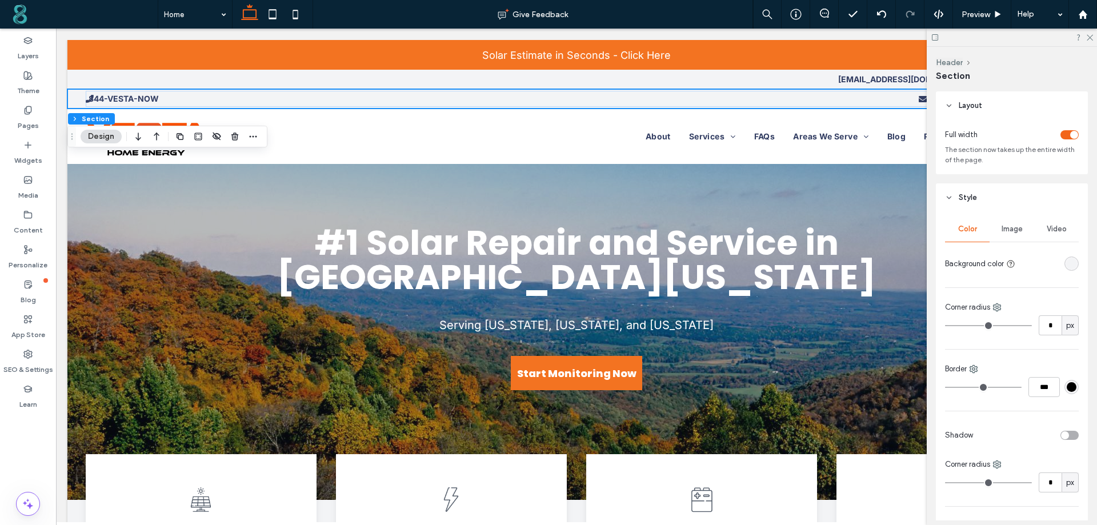
click at [954, 103] on header "Layout" at bounding box center [1012, 105] width 152 height 29
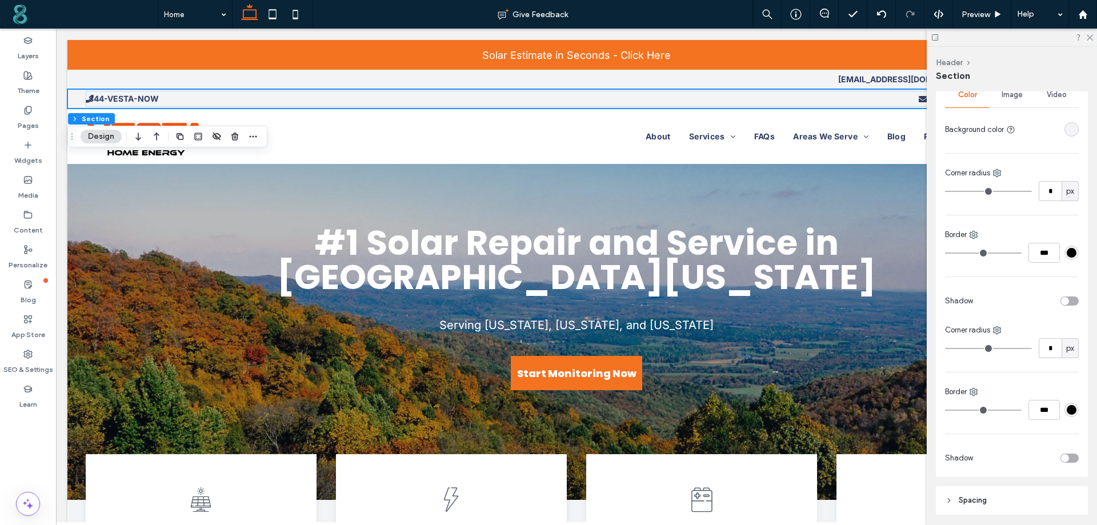
scroll to position [158, 0]
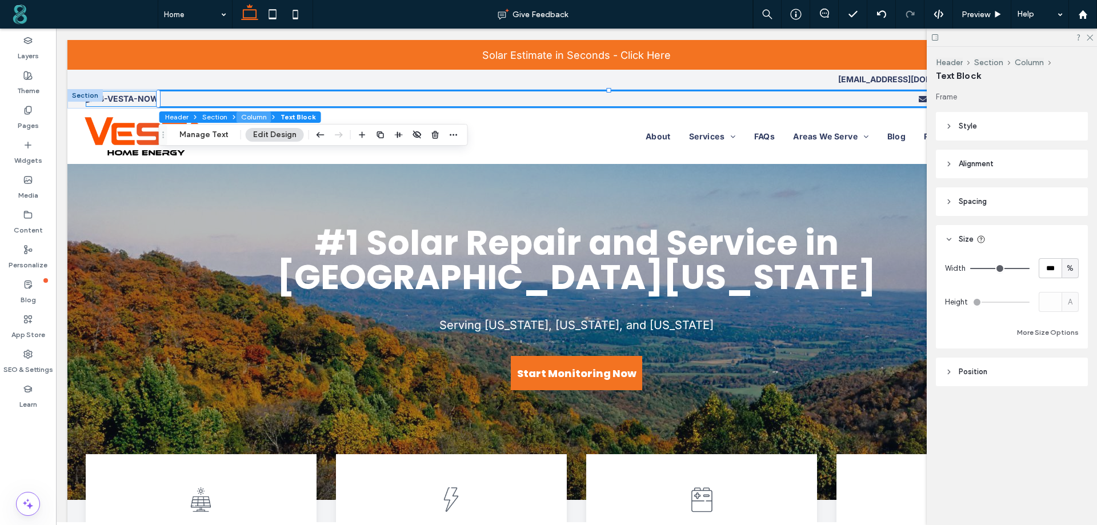
click at [249, 117] on button "Column" at bounding box center [254, 116] width 35 height 11
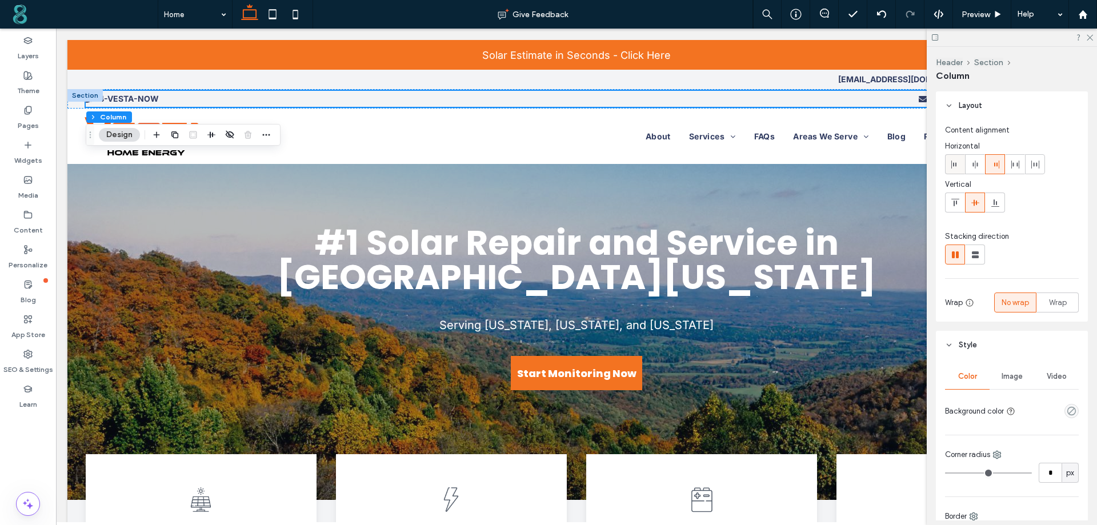
click at [957, 161] on icon at bounding box center [955, 164] width 9 height 9
click at [995, 162] on icon at bounding box center [995, 164] width 9 height 9
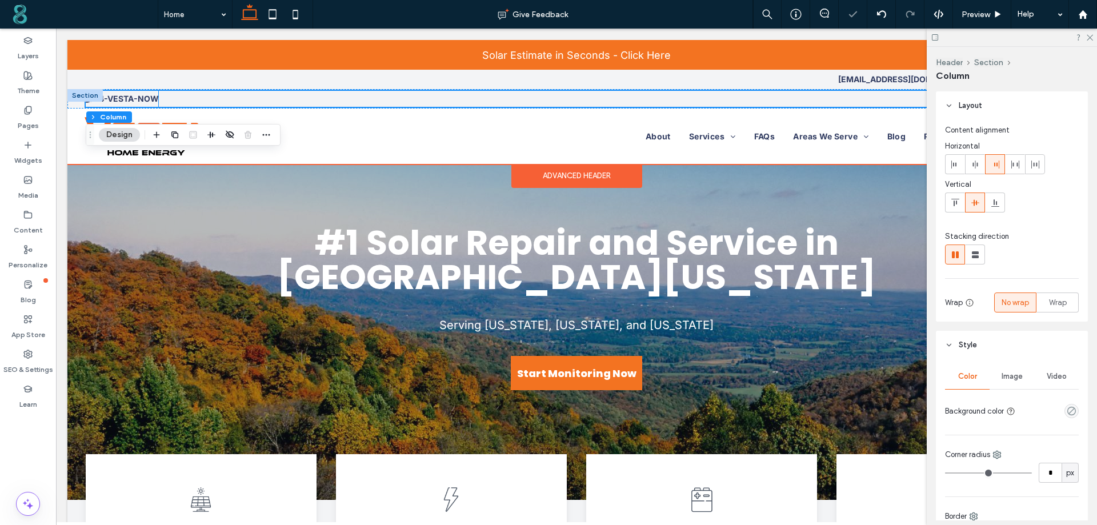
click at [371, 105] on p "admin@vesta-now.com" at bounding box center [613, 99] width 909 height 16
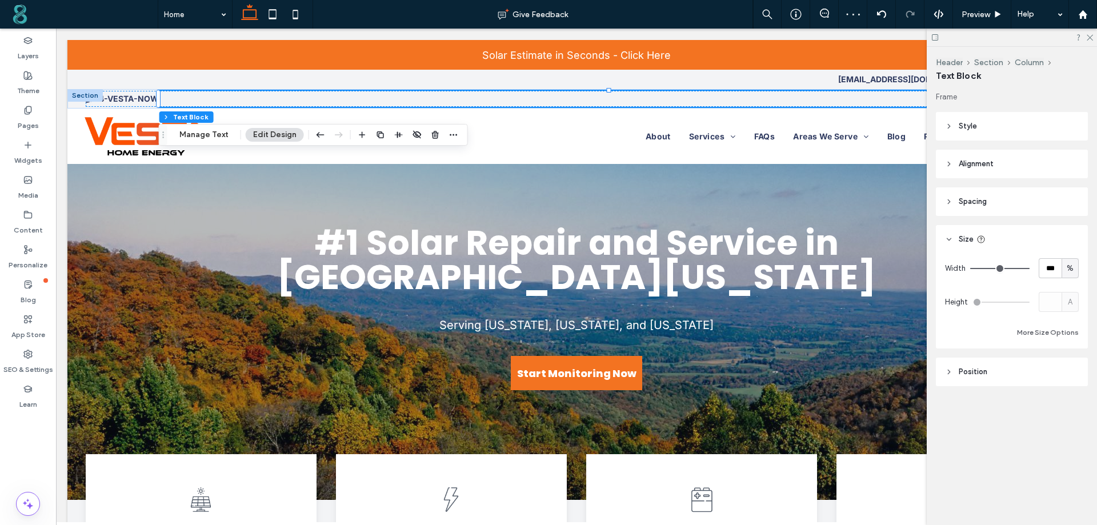
click at [1075, 272] on div "%" at bounding box center [1070, 268] width 11 height 11
click at [1073, 286] on span "px" at bounding box center [1070, 288] width 8 height 11
type input "****"
click at [1050, 251] on header "Size" at bounding box center [1012, 239] width 152 height 29
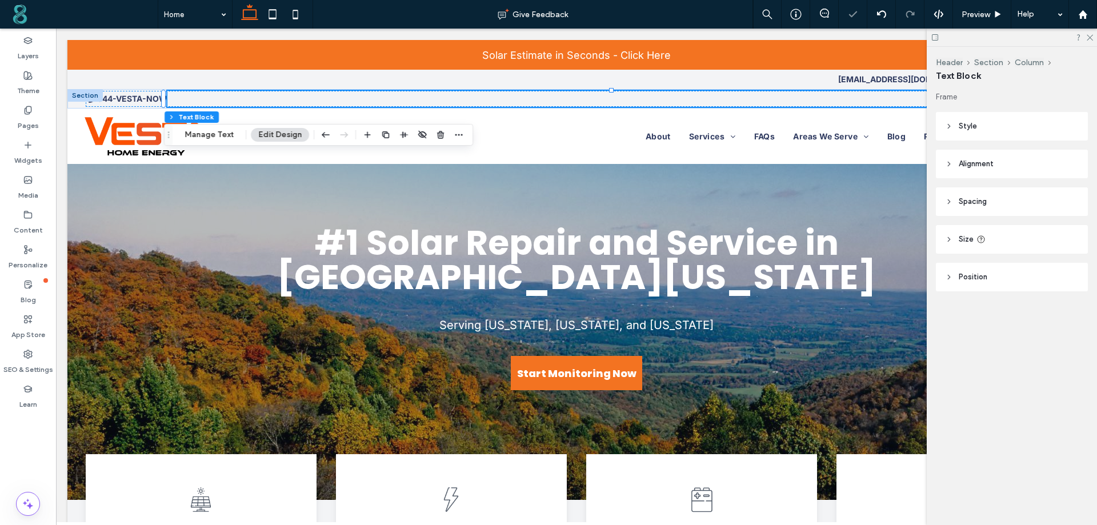
click at [1049, 266] on header "Position" at bounding box center [1012, 277] width 152 height 29
click at [966, 237] on span "Size" at bounding box center [966, 239] width 15 height 11
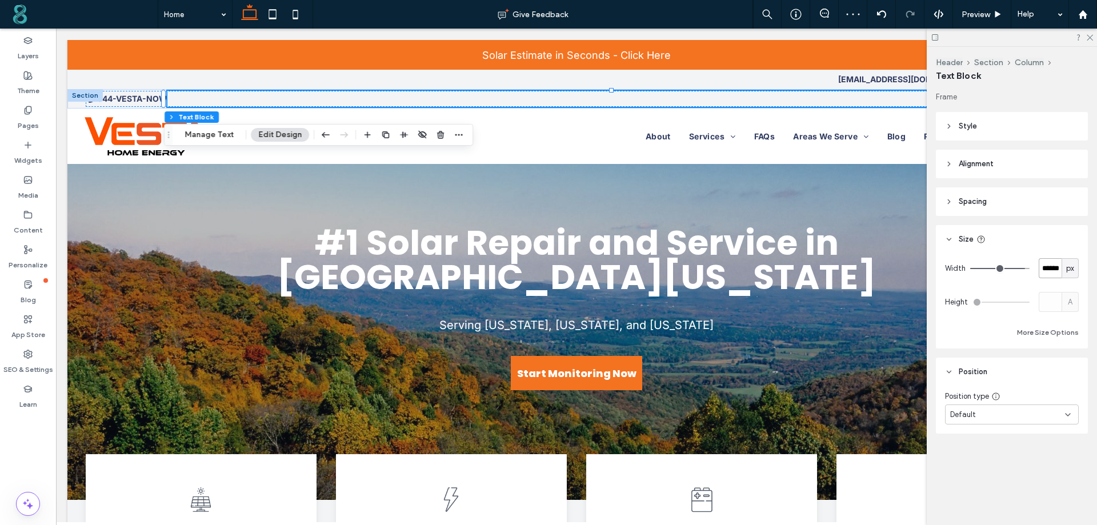
click at [1045, 267] on input "******" at bounding box center [1050, 268] width 23 height 20
type input "***"
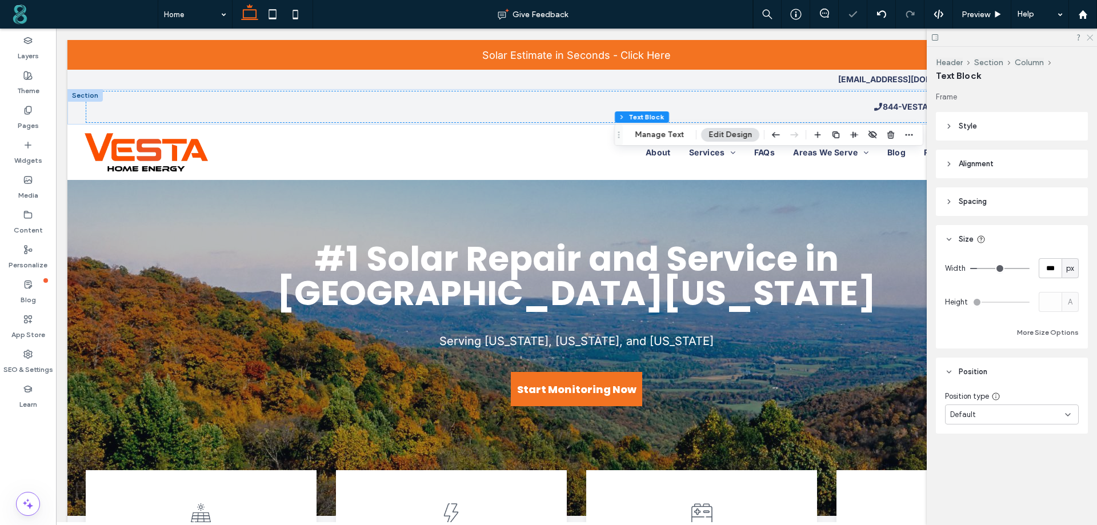
click at [1091, 38] on use at bounding box center [1090, 38] width 6 height 6
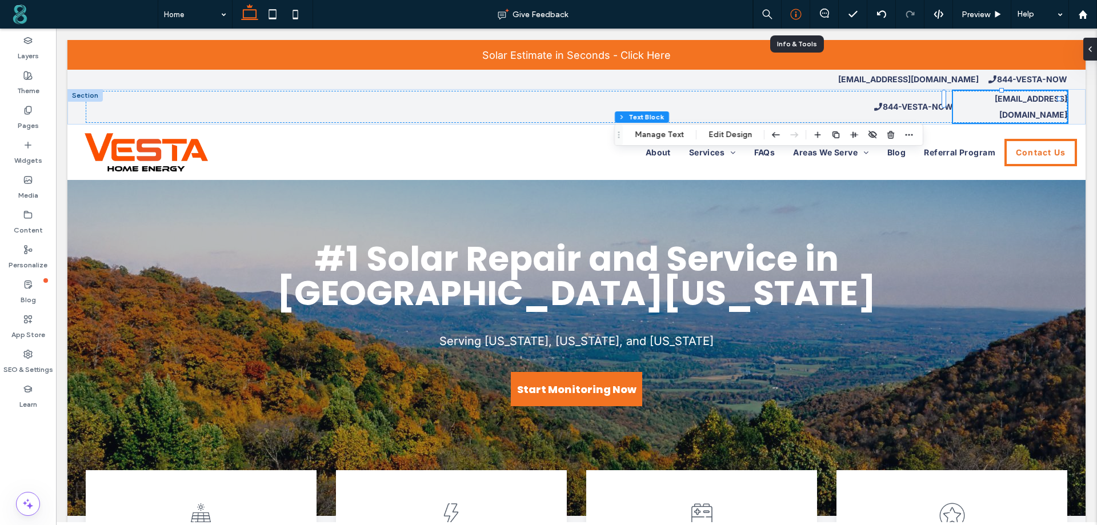
click at [795, 17] on icon at bounding box center [795, 14] width 11 height 11
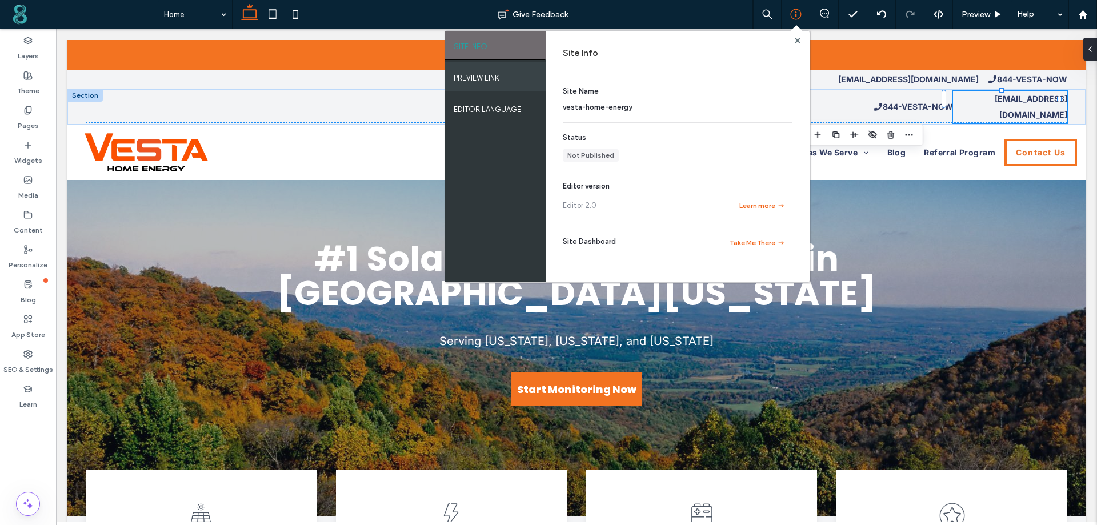
click at [502, 86] on div "PREVIEW LINK" at bounding box center [495, 76] width 101 height 29
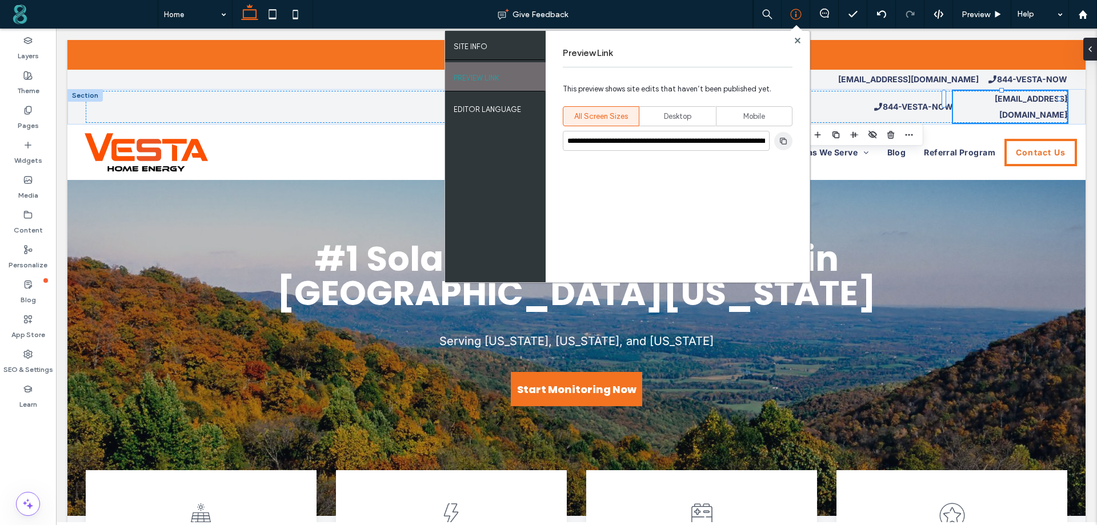
click at [775, 138] on span "button" at bounding box center [783, 141] width 18 height 18
